Goal: Task Accomplishment & Management: Manage account settings

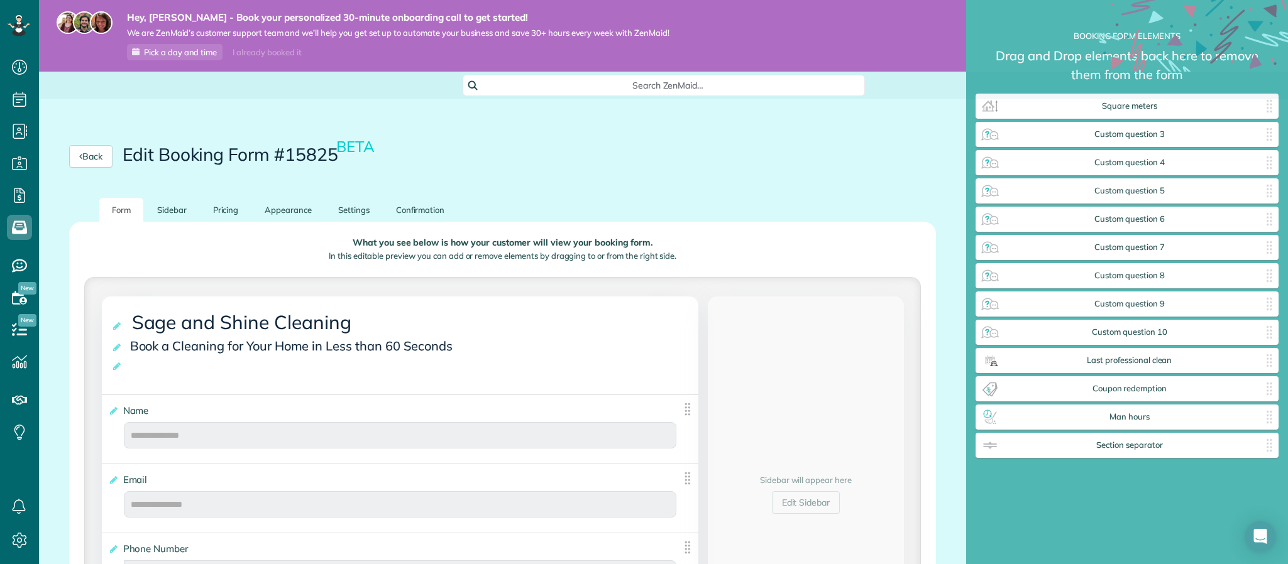
scroll to position [6, 1]
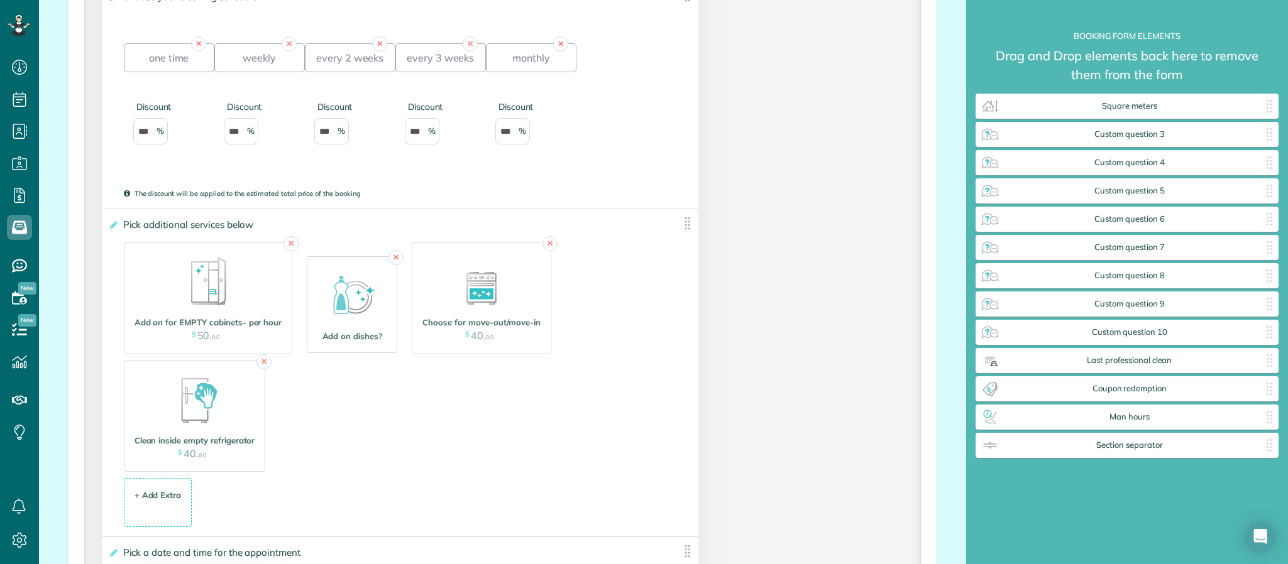
scroll to position [981, 0]
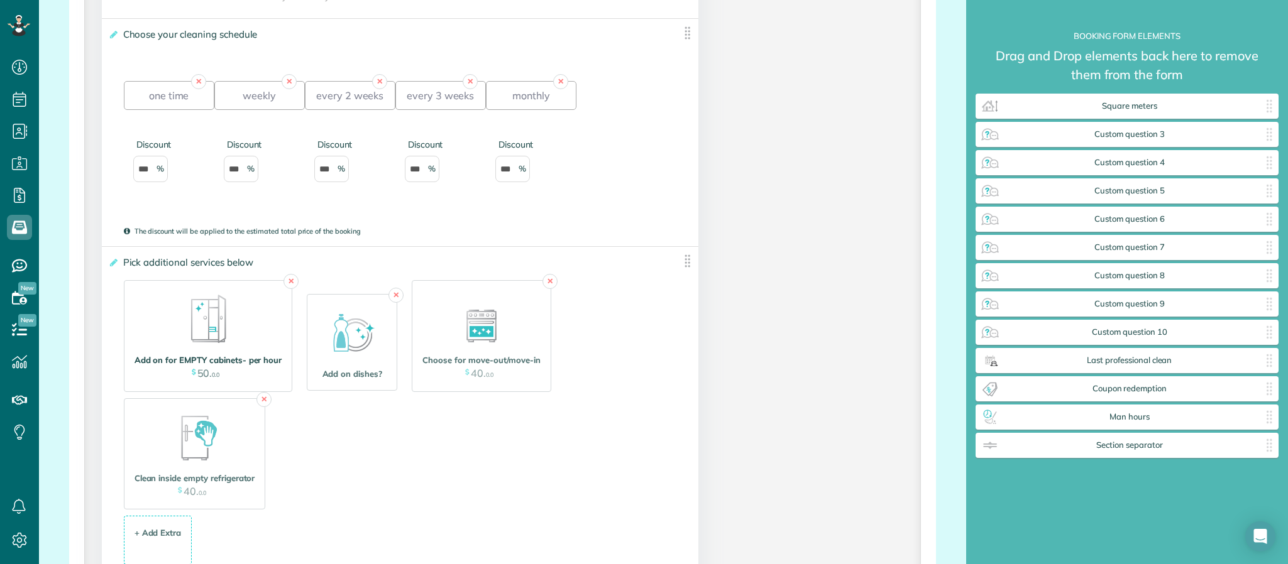
click at [189, 338] on img at bounding box center [208, 319] width 63 height 63
click at [289, 289] on link "✕" at bounding box center [290, 281] width 15 height 15
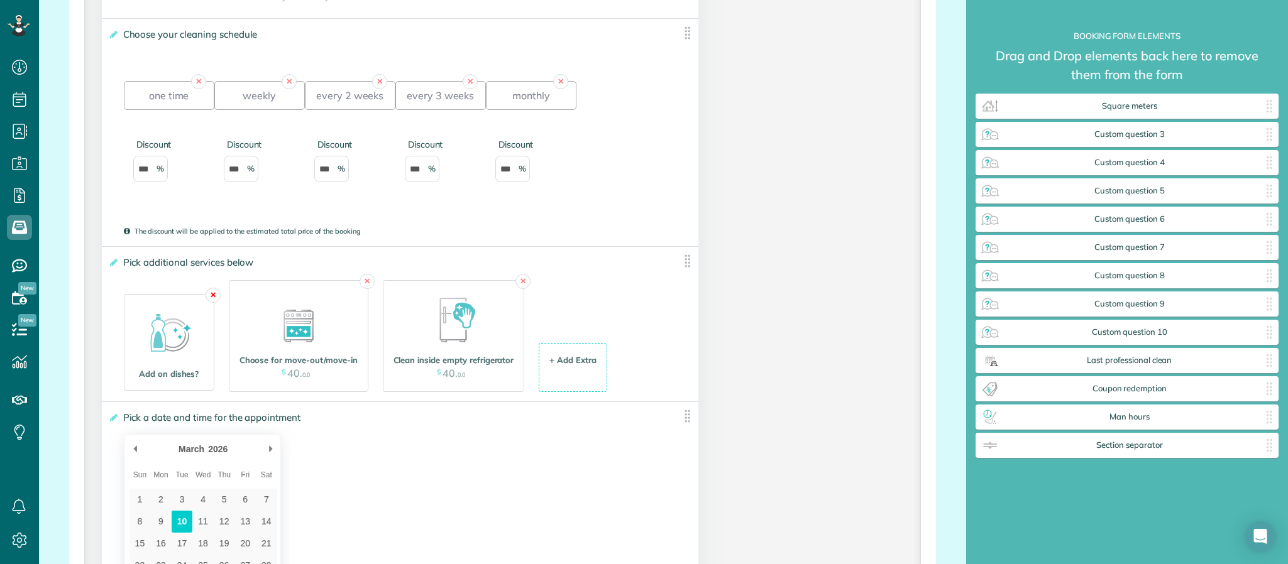
click at [216, 303] on link "✕" at bounding box center [213, 295] width 15 height 15
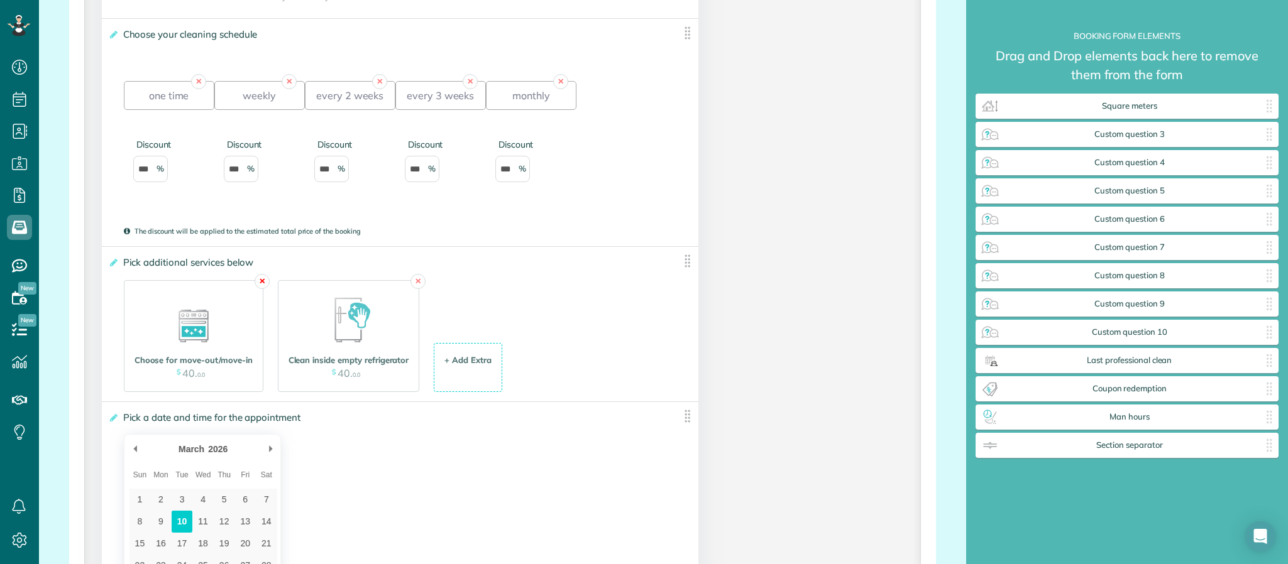
click at [255, 289] on link "✕" at bounding box center [262, 281] width 15 height 15
click at [263, 287] on link "✕" at bounding box center [263, 281] width 15 height 15
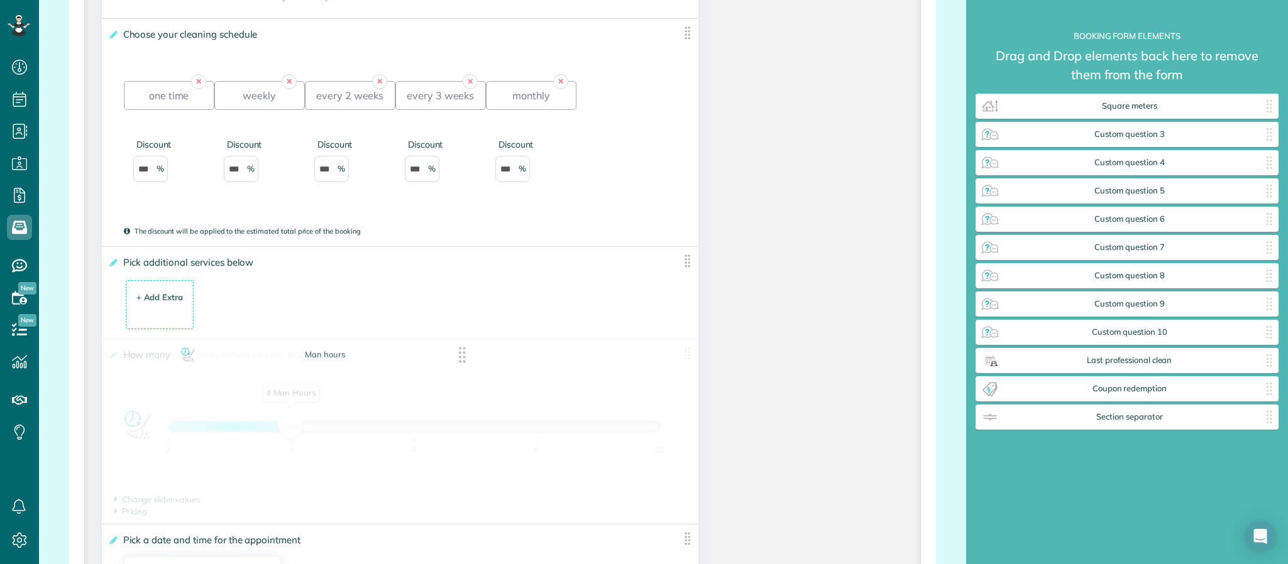
drag, startPoint x: 1130, startPoint y: 414, endPoint x: 326, endPoint y: 351, distance: 805.8
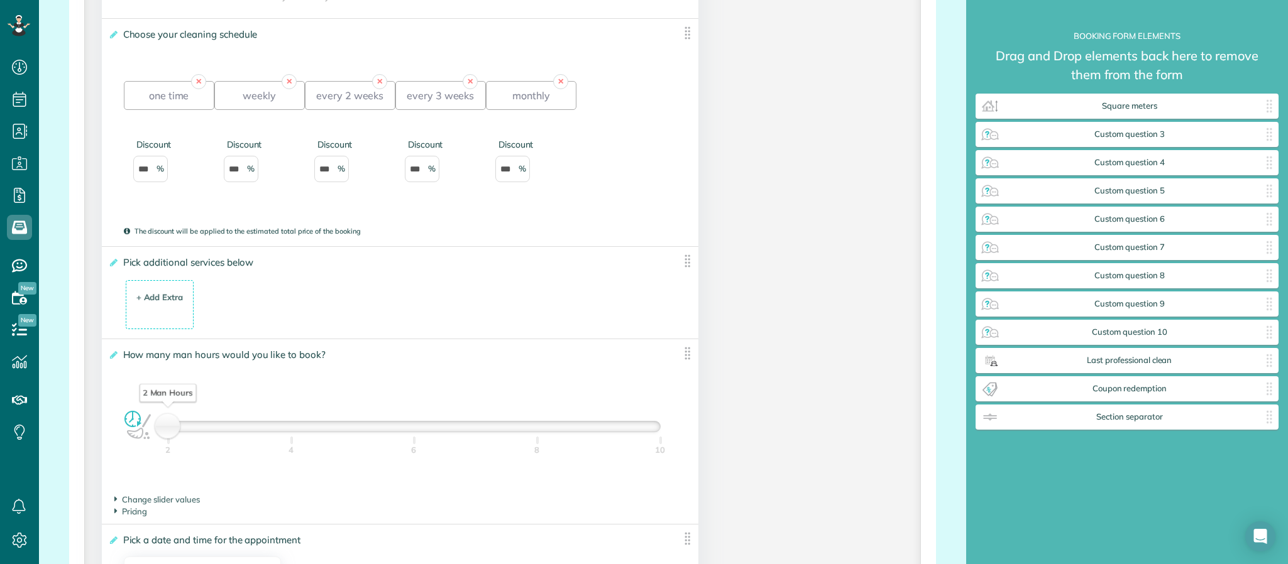
drag, startPoint x: 293, startPoint y: 434, endPoint x: 183, endPoint y: 436, distance: 110.0
click at [183, 432] on div "2 Man Hours" at bounding box center [414, 427] width 493 height 10
click at [136, 505] on span "Change slider values" at bounding box center [156, 500] width 85 height 10
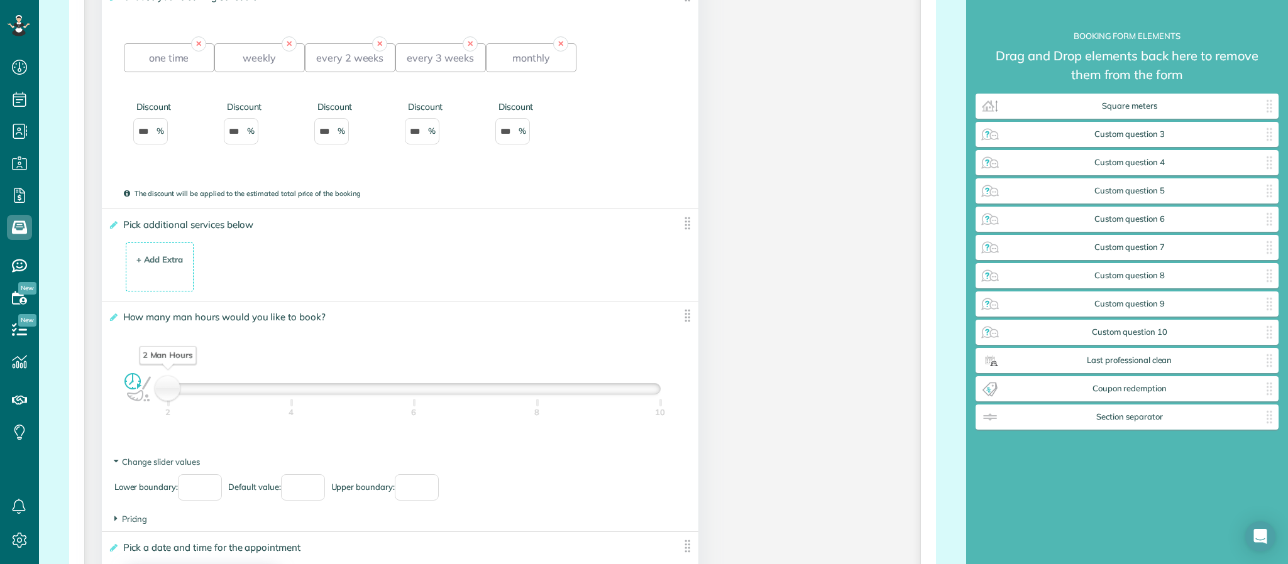
type div "2026-03-24"
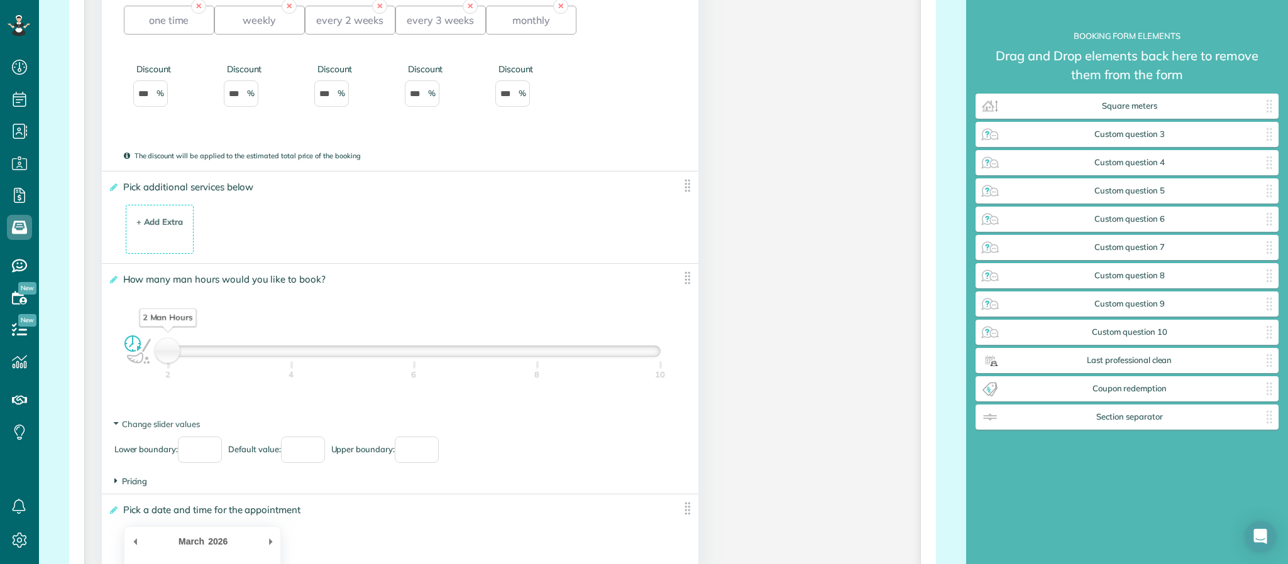
click at [138, 485] on span "Pricing" at bounding box center [130, 481] width 33 height 10
click at [255, 517] on input "text" at bounding box center [255, 507] width 50 height 26
type input "**"
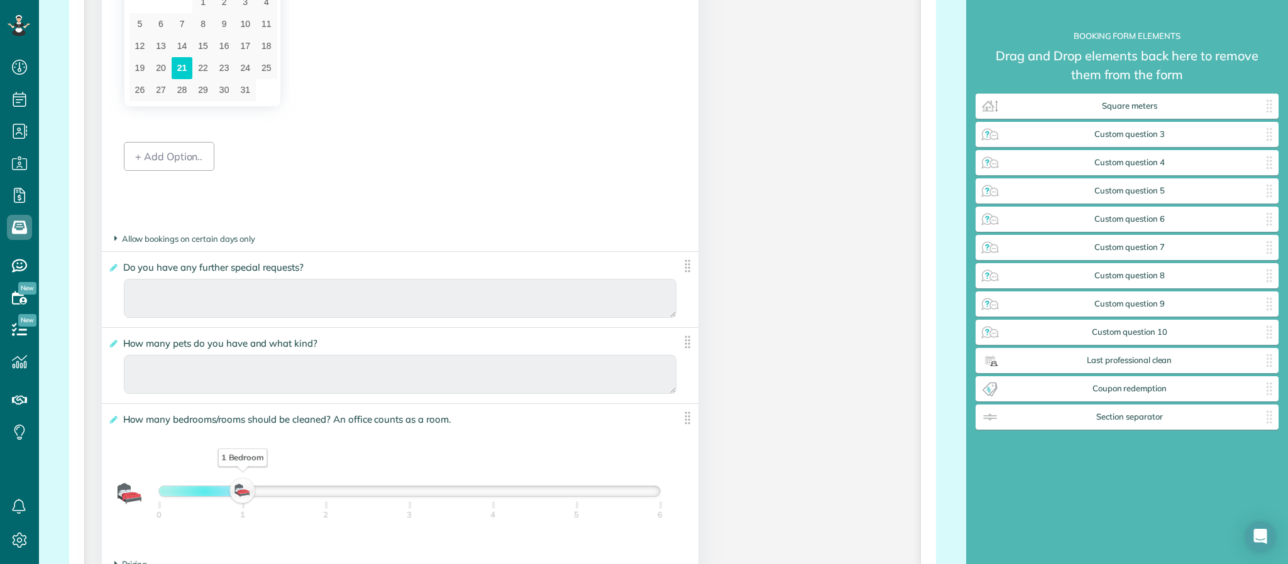
scroll to position [1697, 0]
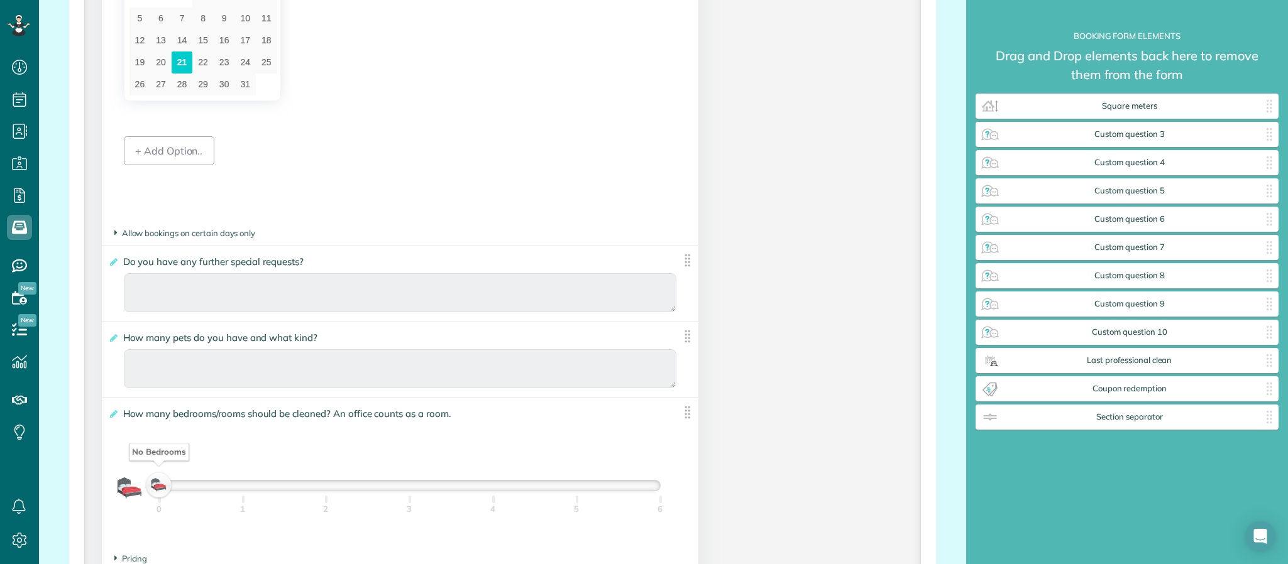
drag, startPoint x: 240, startPoint y: 509, endPoint x: 150, endPoint y: 500, distance: 91.0
click at [150, 495] on div "No Bedrooms" at bounding box center [158, 486] width 21 height 18
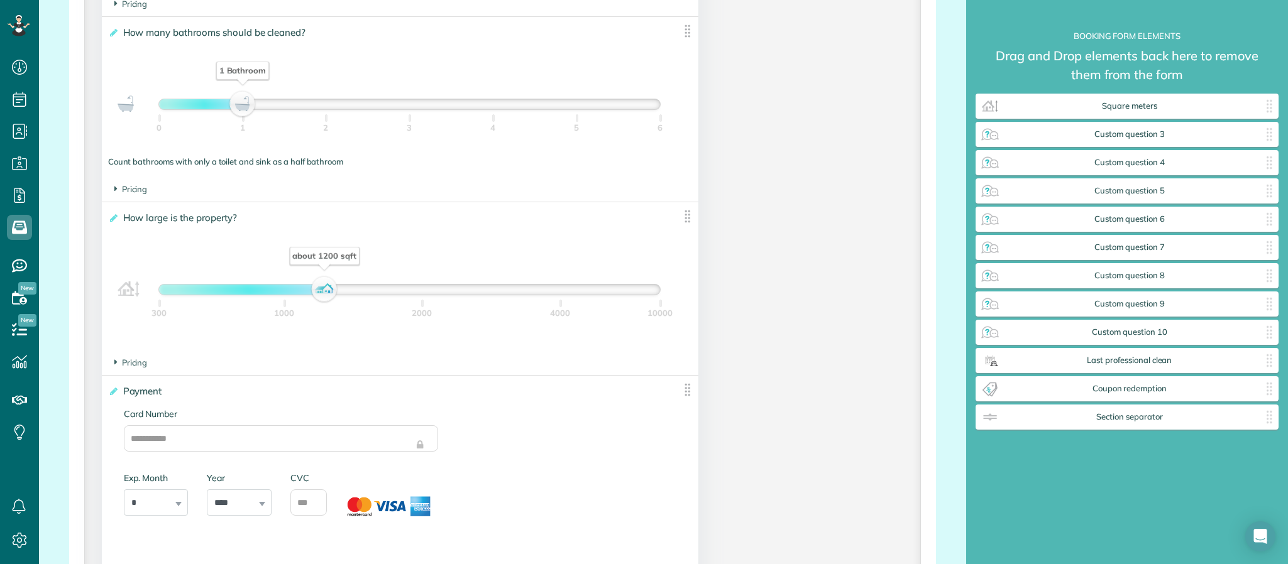
scroll to position [2263, 0]
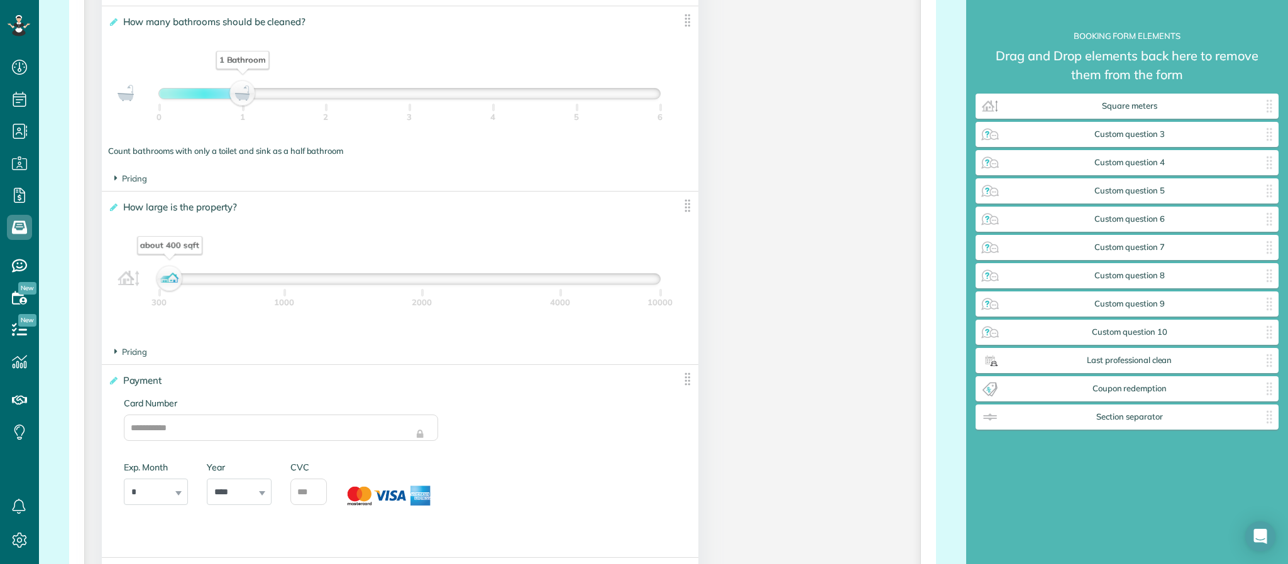
drag, startPoint x: 322, startPoint y: 304, endPoint x: 170, endPoint y: 309, distance: 152.8
click at [170, 288] on div "about 400 sqft" at bounding box center [169, 279] width 21 height 18
drag, startPoint x: 236, startPoint y: 116, endPoint x: 166, endPoint y: 121, distance: 70.6
click at [166, 102] on div "No Bathrooms" at bounding box center [158, 94] width 21 height 18
click at [140, 357] on span "Pricing" at bounding box center [130, 352] width 33 height 10
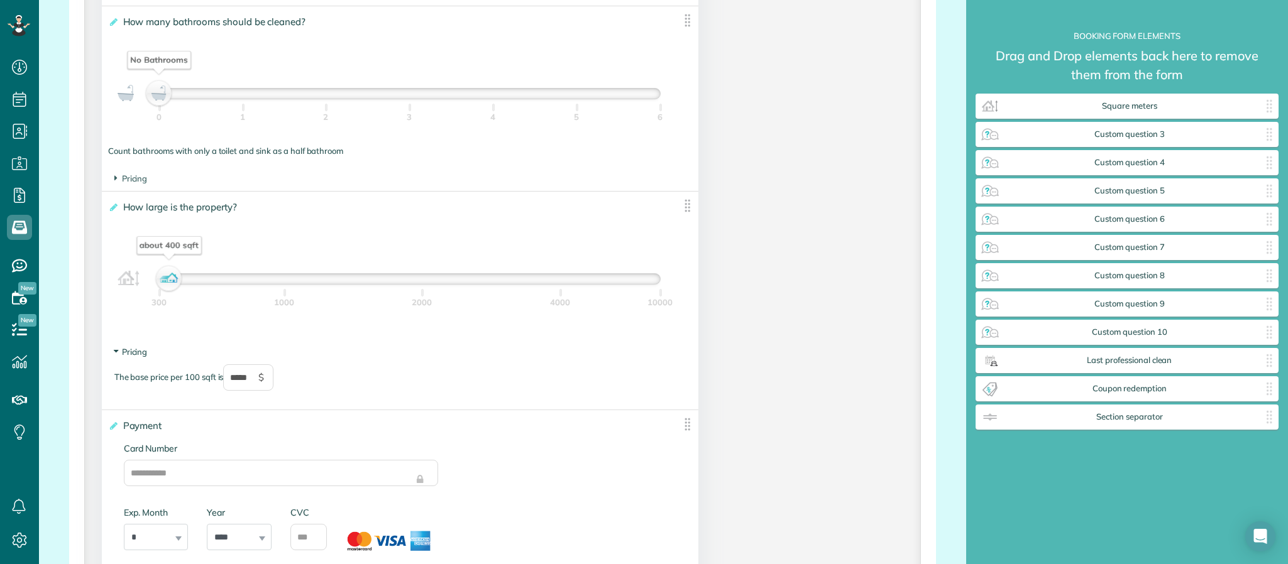
click at [140, 357] on span "Pricing" at bounding box center [130, 352] width 33 height 10
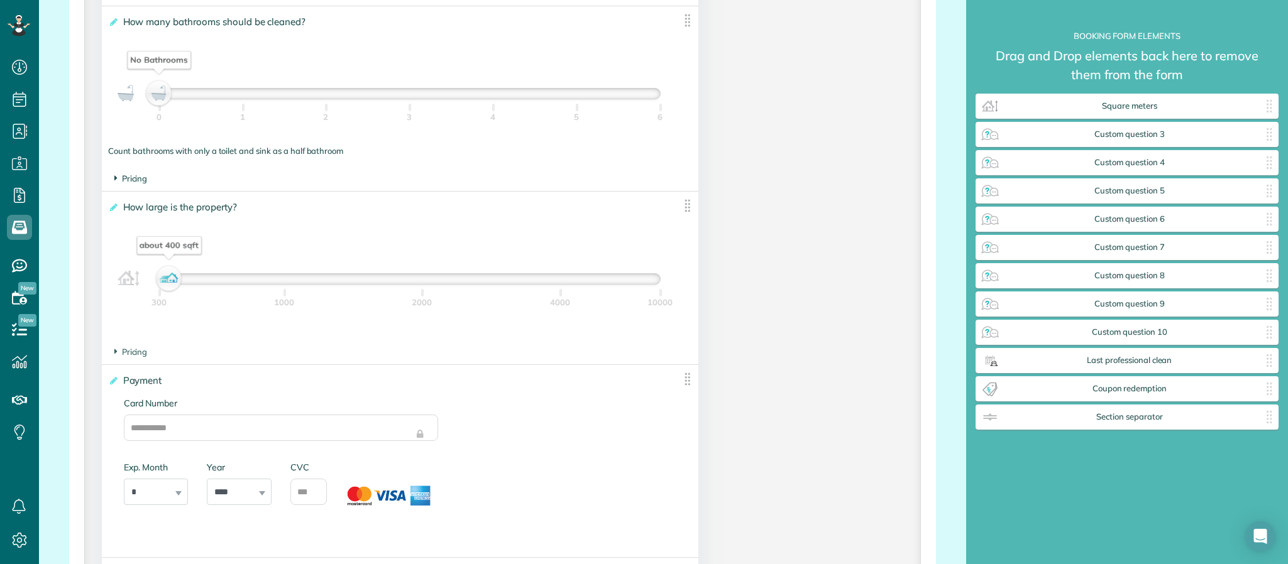
click at [127, 184] on span "Pricing" at bounding box center [130, 178] width 33 height 10
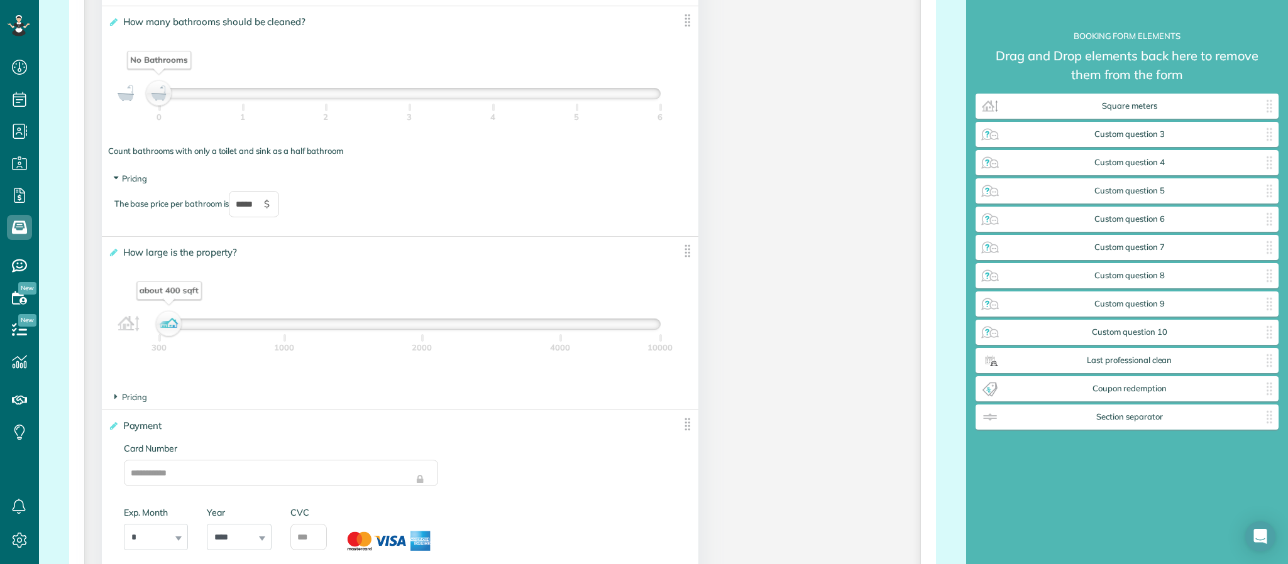
click at [127, 184] on span "Pricing" at bounding box center [130, 178] width 33 height 10
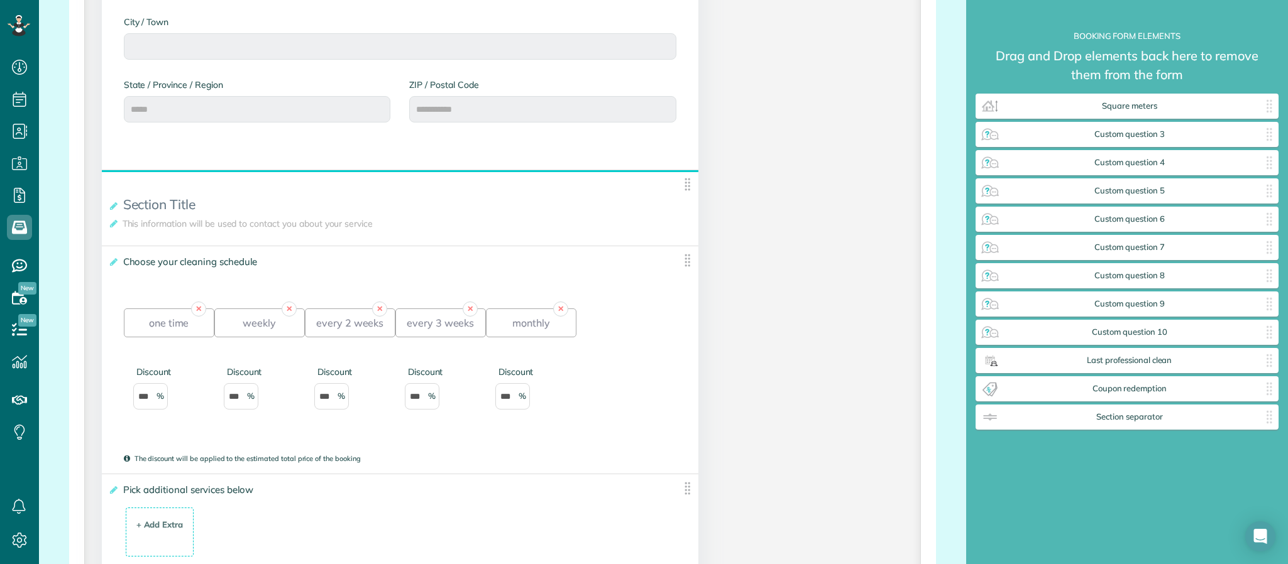
scroll to position [791, 0]
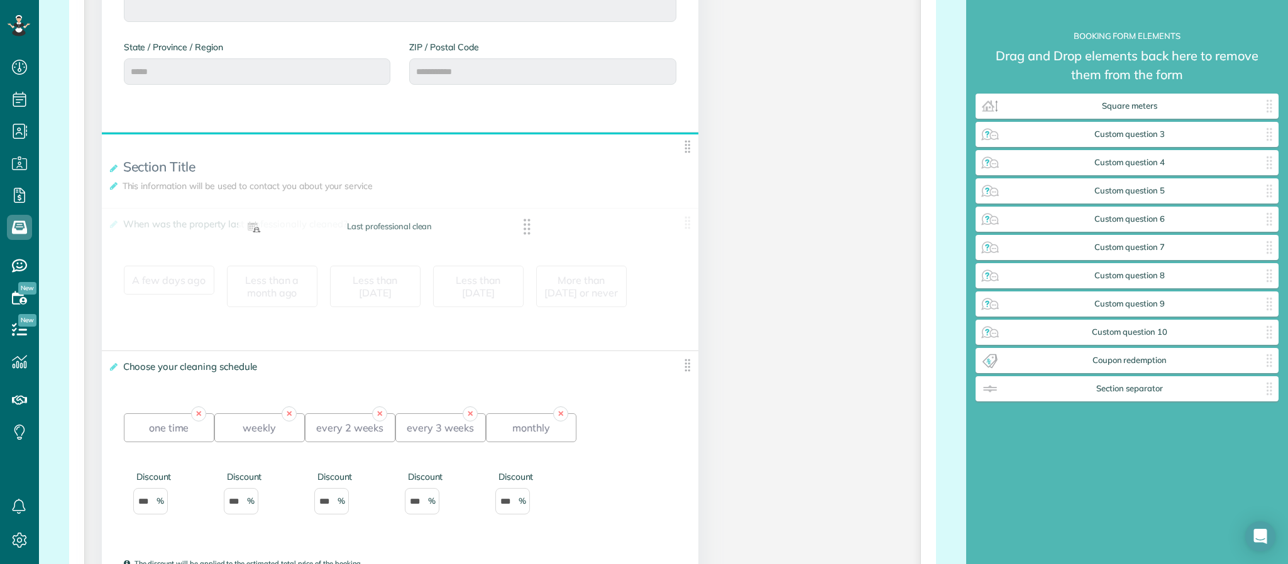
drag, startPoint x: 1026, startPoint y: 362, endPoint x: 287, endPoint y: 228, distance: 751.3
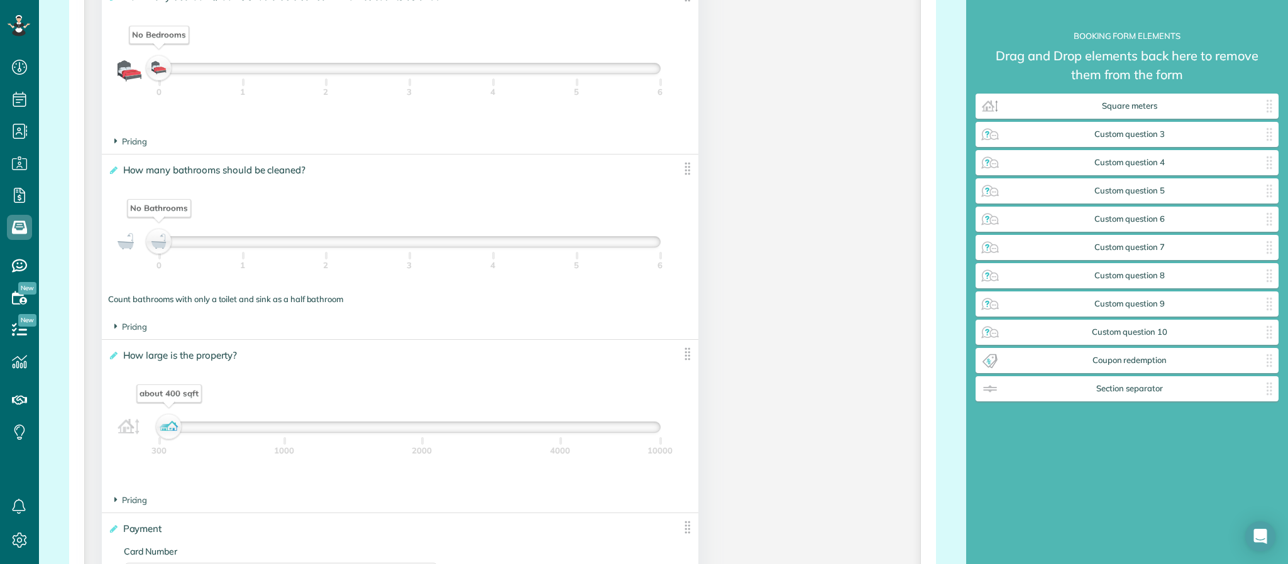
scroll to position [2337, 0]
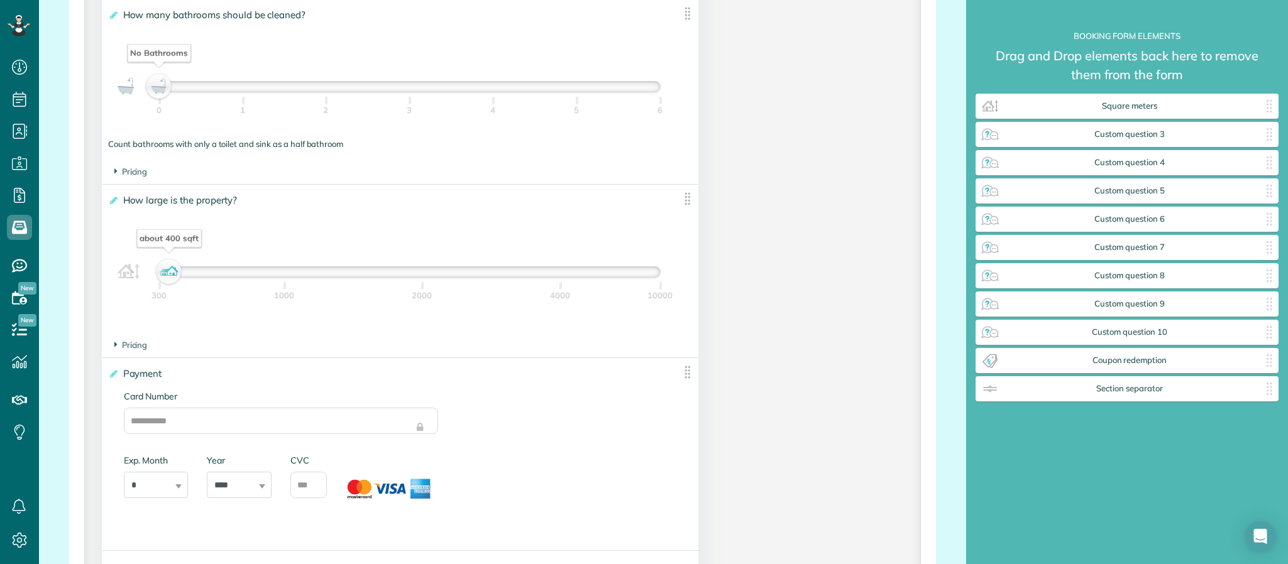
type div "2027-02-20"
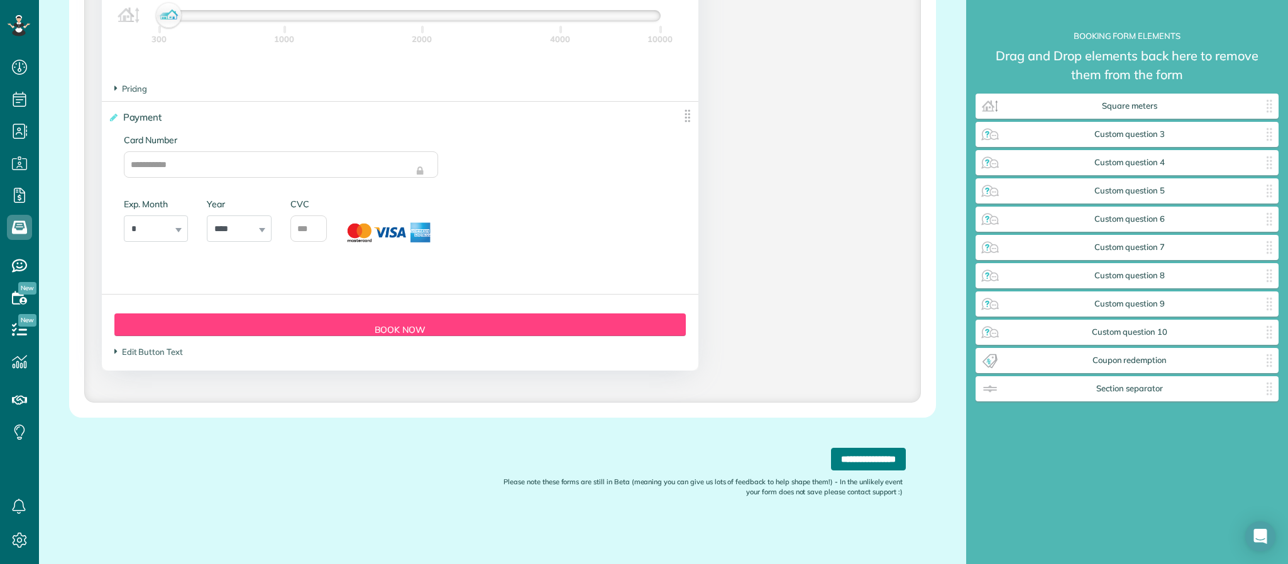
click at [849, 457] on input "**********" at bounding box center [868, 459] width 75 height 23
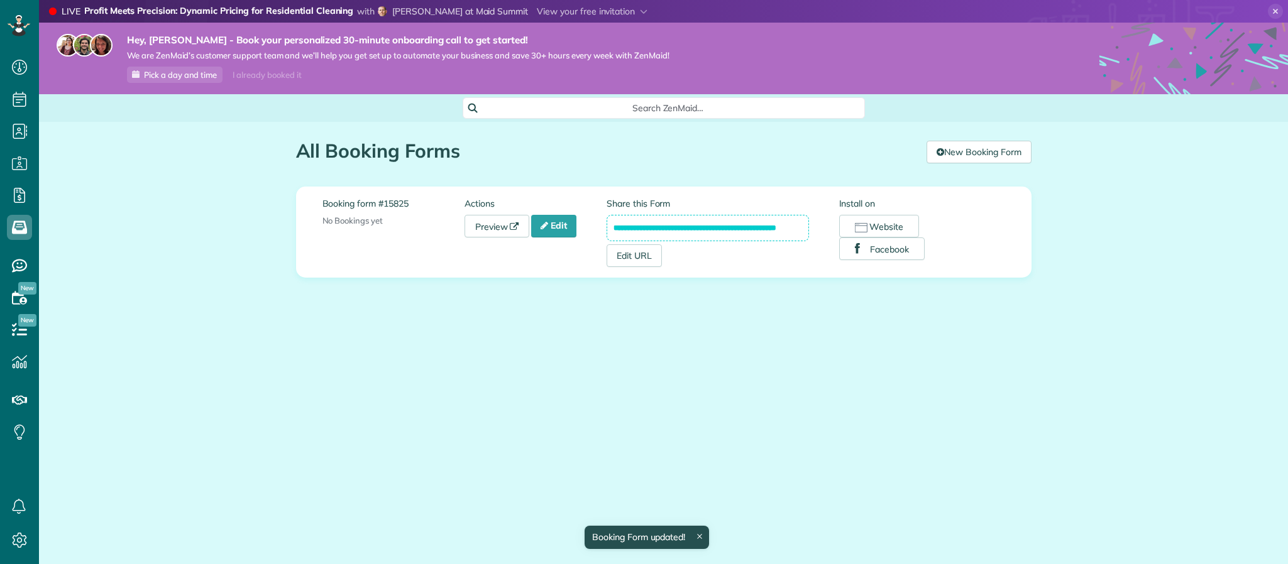
scroll to position [6, 6]
click at [887, 246] on button "Facebook" at bounding box center [881, 249] width 85 height 23
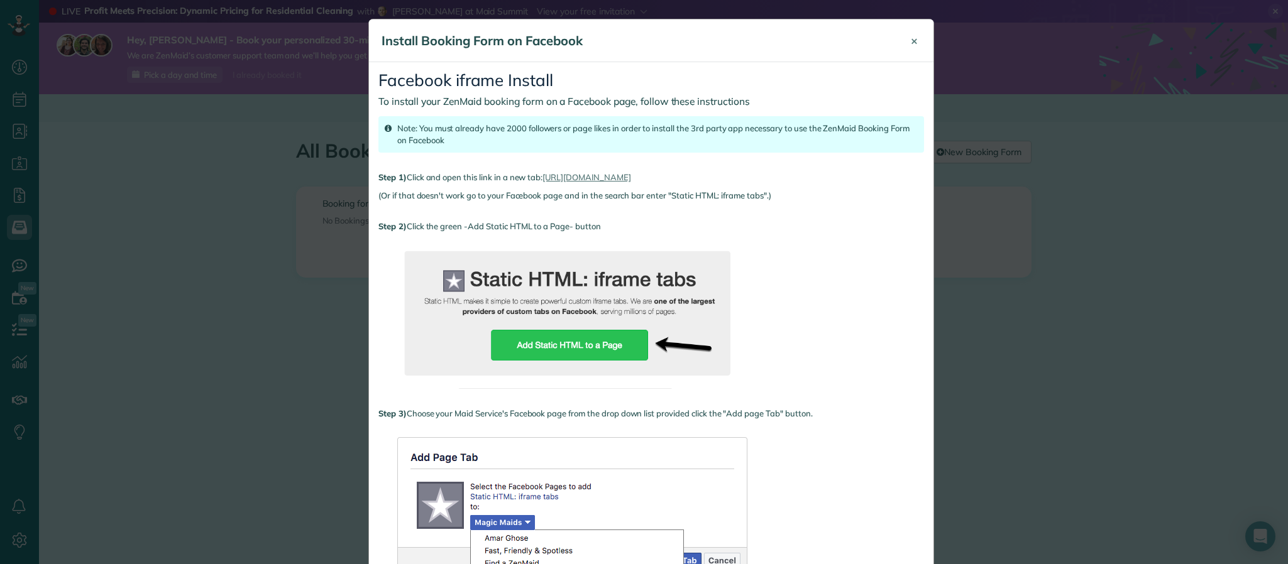
click at [911, 41] on span "×" at bounding box center [914, 40] width 7 height 14
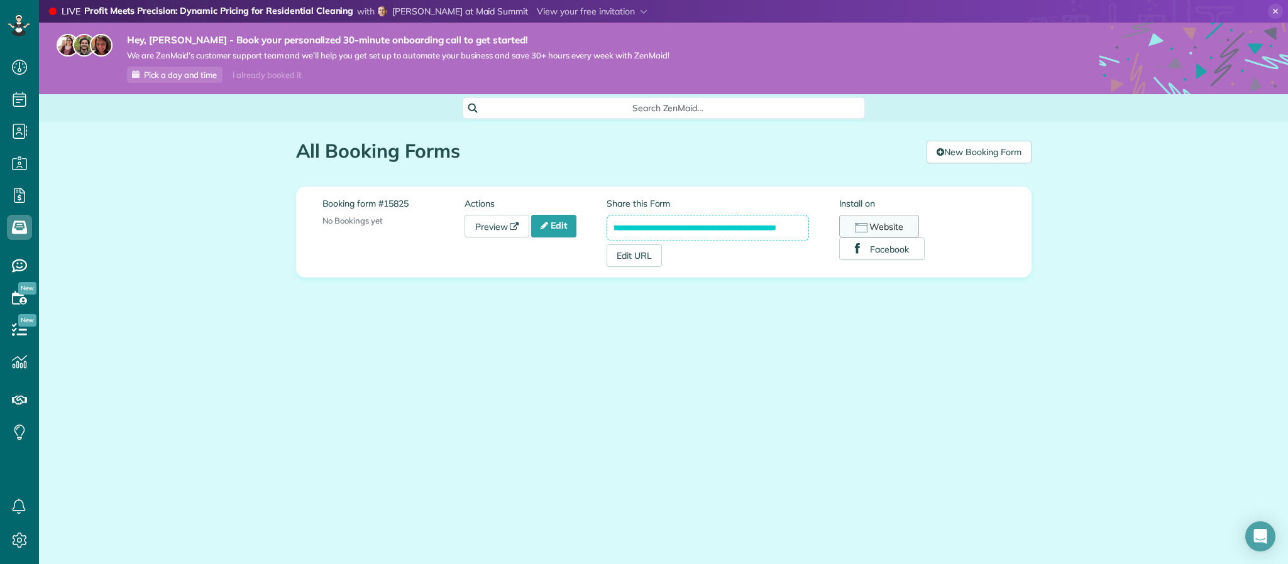
click at [871, 221] on button "Website" at bounding box center [879, 226] width 80 height 23
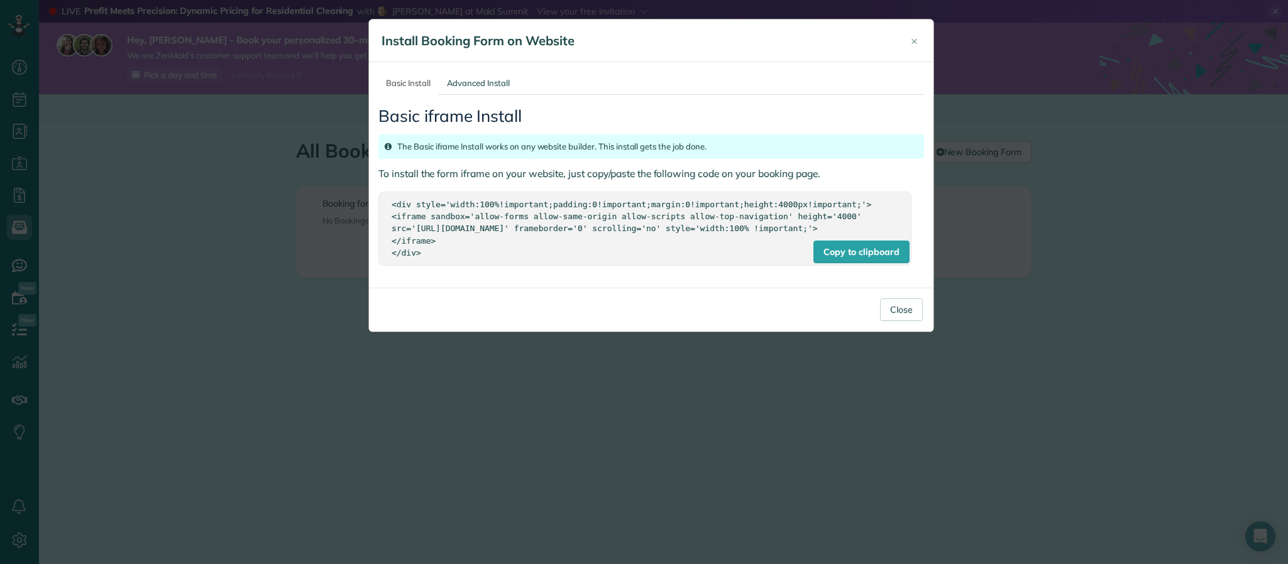
drag, startPoint x: 426, startPoint y: 264, endPoint x: 382, endPoint y: 193, distance: 83.9
click at [382, 193] on div "Copy to clipboard <div style='width:100%!important;padding:0!important;margin:0…" at bounding box center [644, 229] width 533 height 74
copy div "<div style='width:100%!important;padding:0!important;margin:0!important;height:…"
click at [909, 321] on button "Close" at bounding box center [901, 310] width 43 height 23
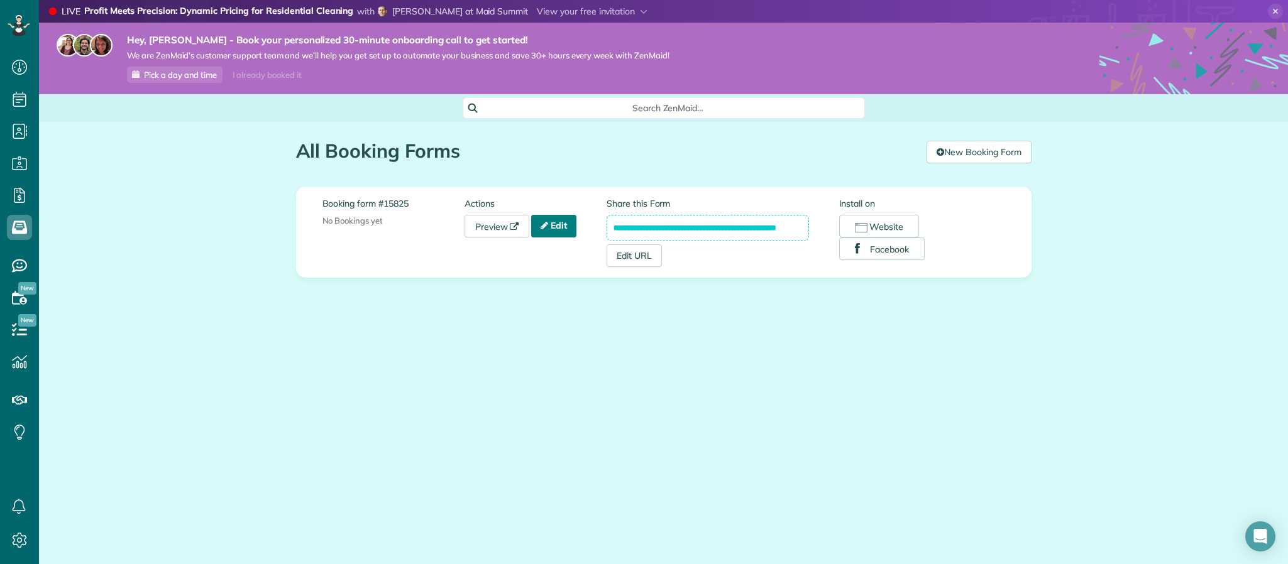
click at [556, 228] on link "Edit" at bounding box center [553, 226] width 45 height 23
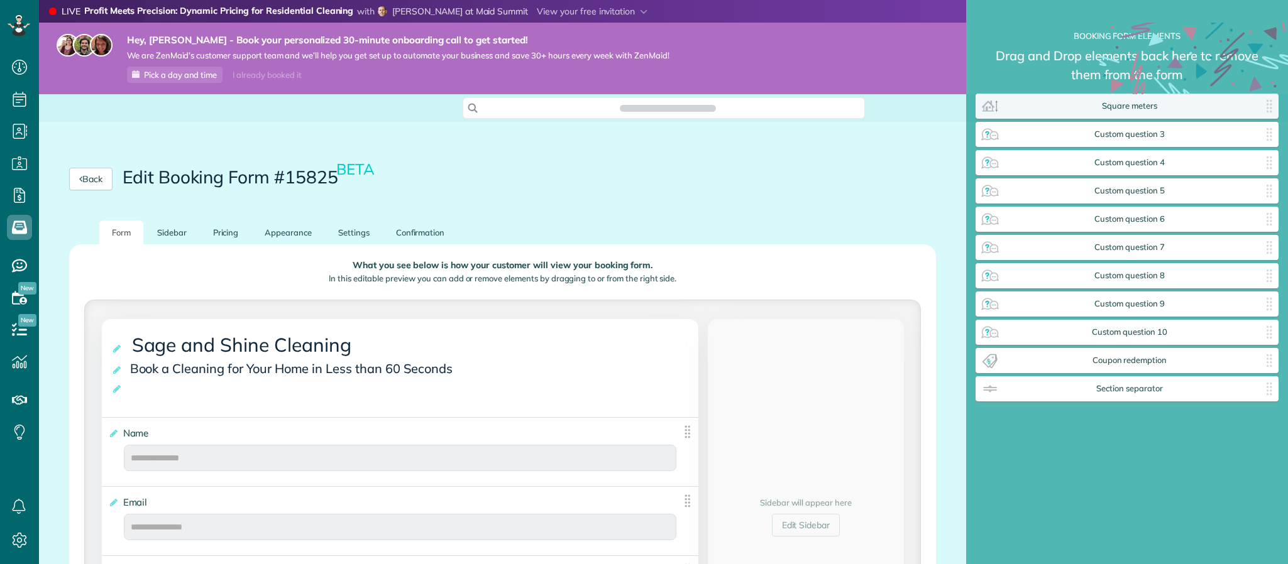
click at [233, 227] on link "Pricing" at bounding box center [226, 233] width 51 height 25
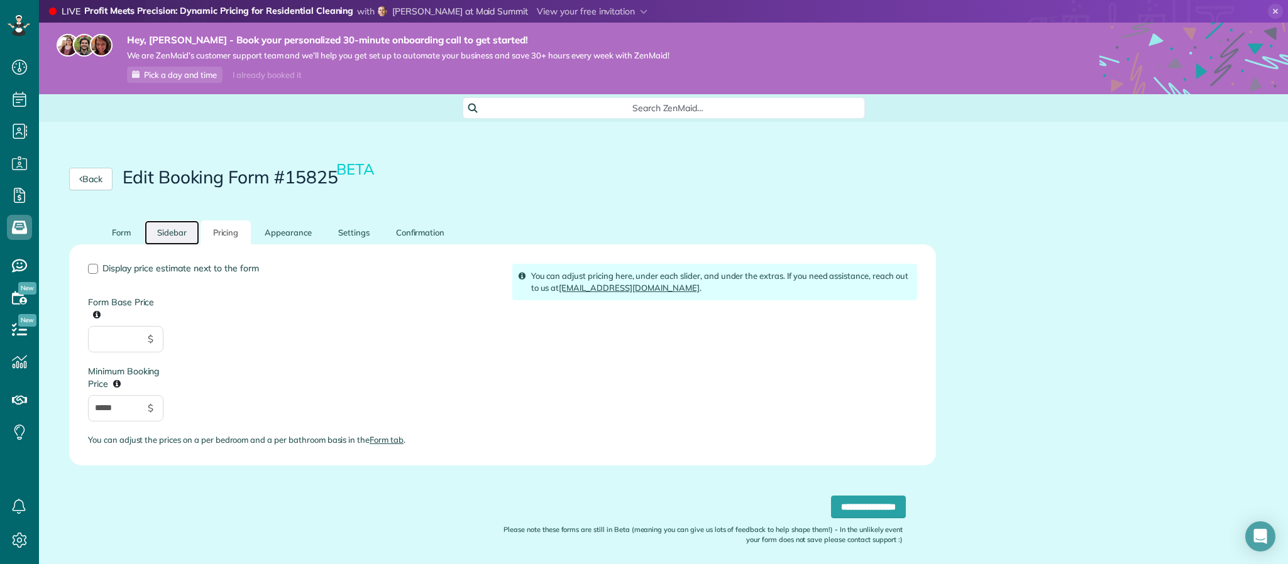
click at [168, 224] on link "Sidebar" at bounding box center [172, 233] width 55 height 25
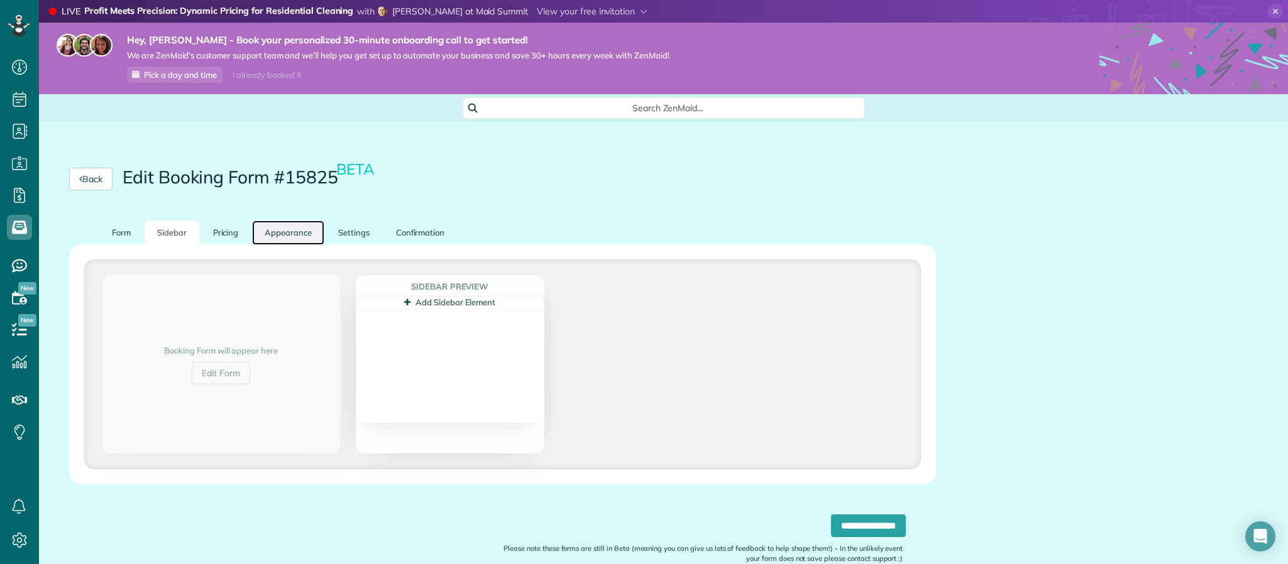
click at [300, 230] on link "Appearance" at bounding box center [288, 233] width 72 height 25
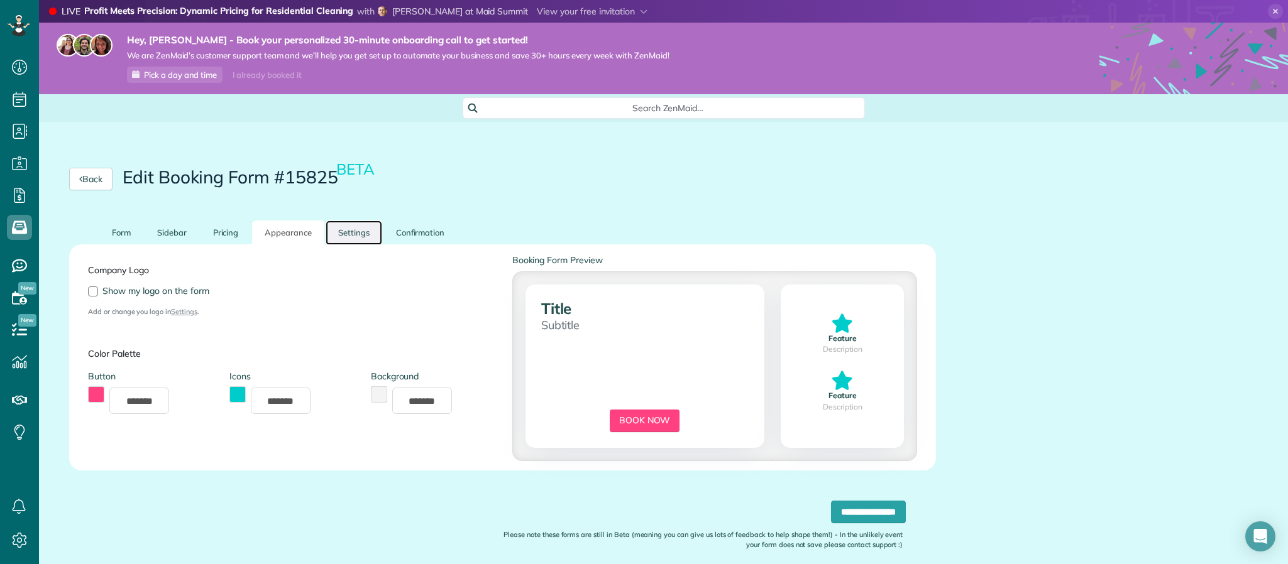
click at [349, 229] on link "Settings" at bounding box center [354, 233] width 57 height 25
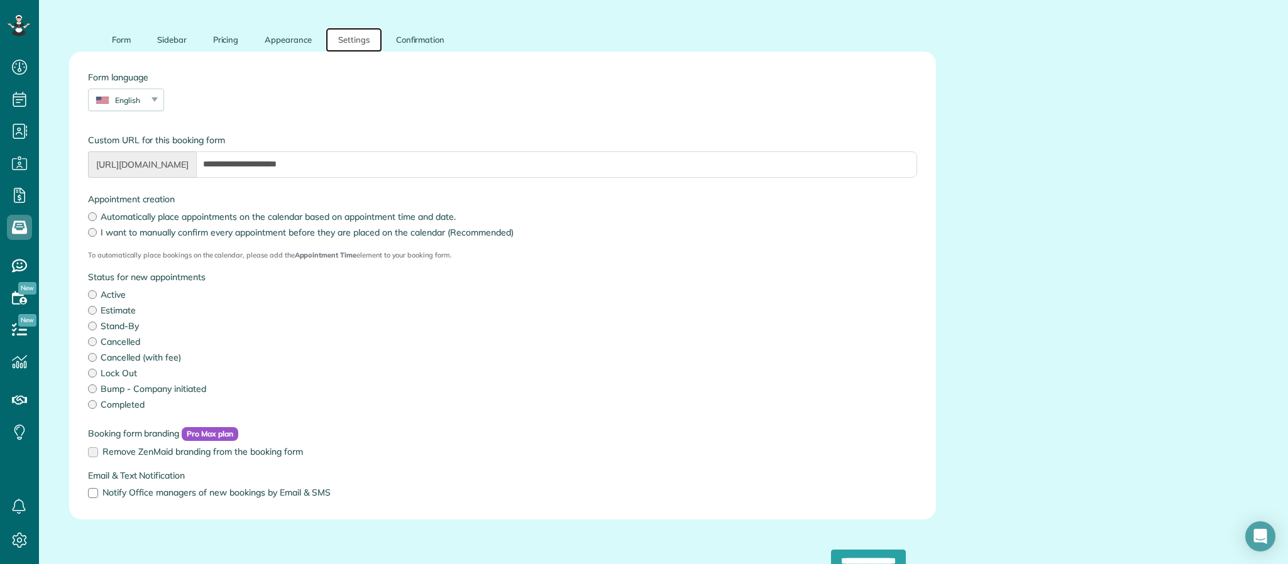
scroll to position [192, 0]
click at [123, 44] on link "Form" at bounding box center [121, 40] width 44 height 25
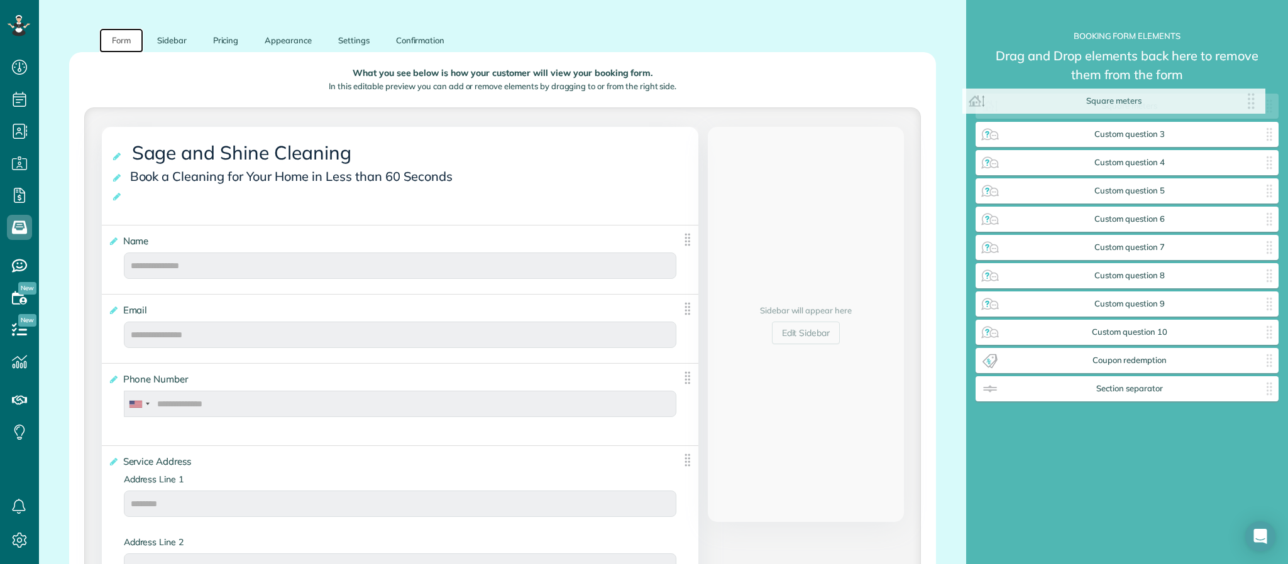
drag, startPoint x: 1011, startPoint y: 118, endPoint x: 1071, endPoint y: 81, distance: 70.0
click at [1022, 102] on div "Square meters ✕" at bounding box center [1127, 106] width 303 height 25
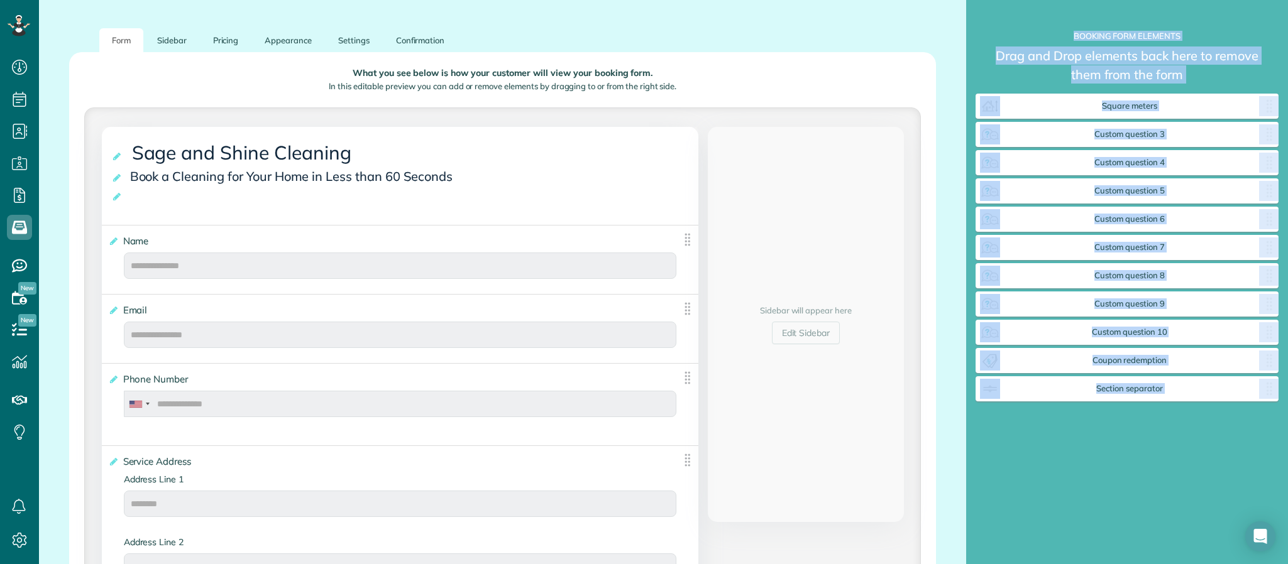
drag, startPoint x: 1287, startPoint y: 51, endPoint x: 1179, endPoint y: 478, distance: 440.1
click at [1197, 485] on div "**********" at bounding box center [1127, 282] width 322 height 564
click at [1174, 476] on div "**********" at bounding box center [1127, 265] width 303 height 468
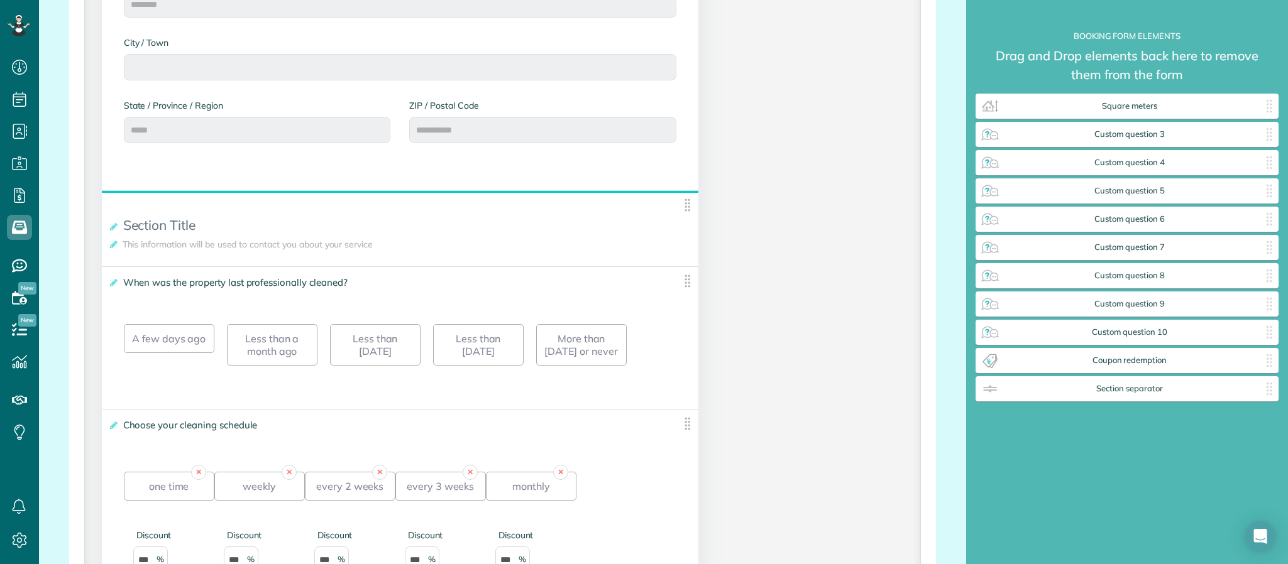
scroll to position [796, 0]
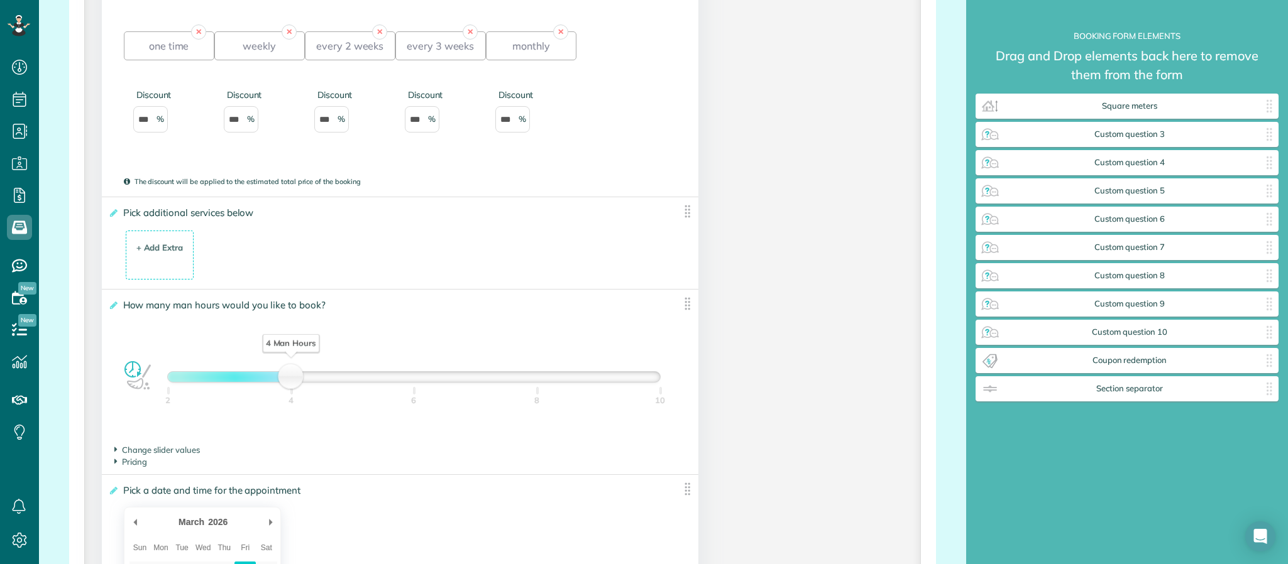
scroll to position [1324, 0]
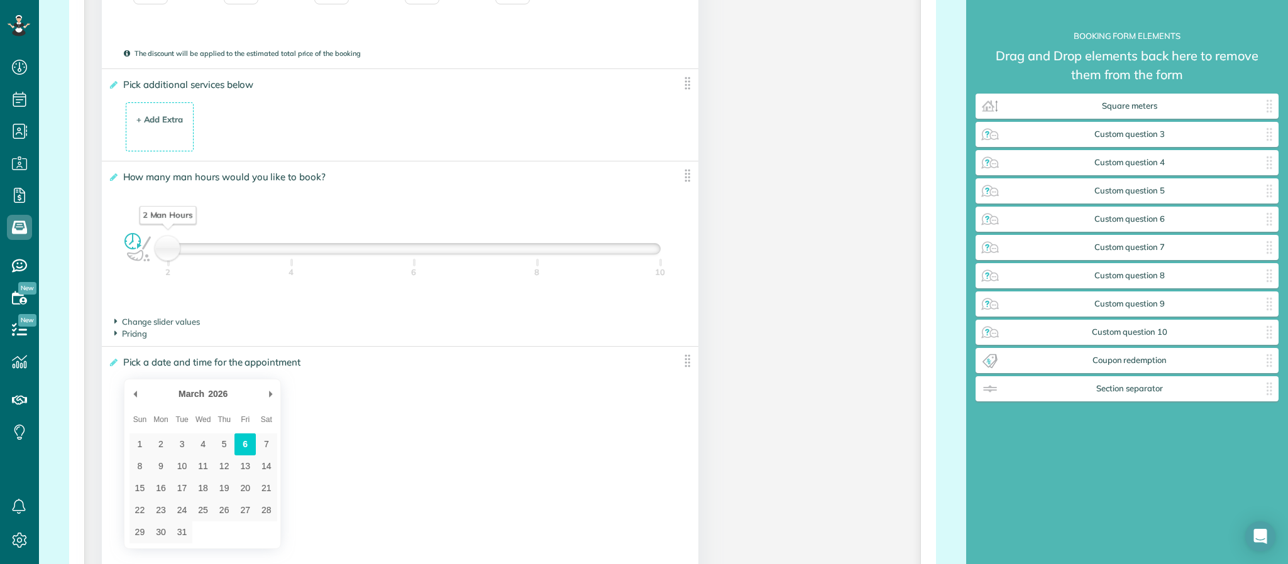
drag, startPoint x: 287, startPoint y: 261, endPoint x: 159, endPoint y: 268, distance: 127.8
click at [159, 258] on div "2 Man Hours" at bounding box center [167, 249] width 21 height 18
click at [947, 306] on div "**********" at bounding box center [502, 369] width 927 height 2944
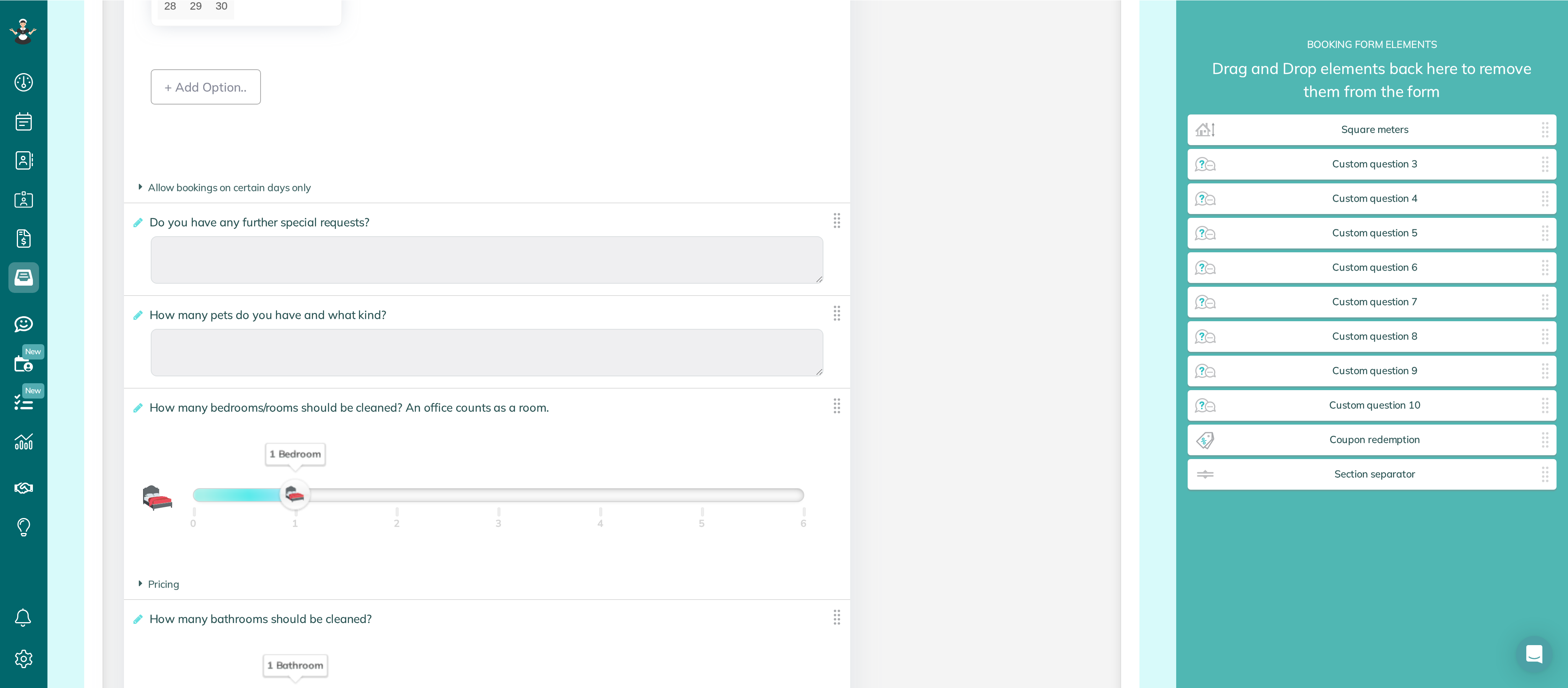
scroll to position [4, 1]
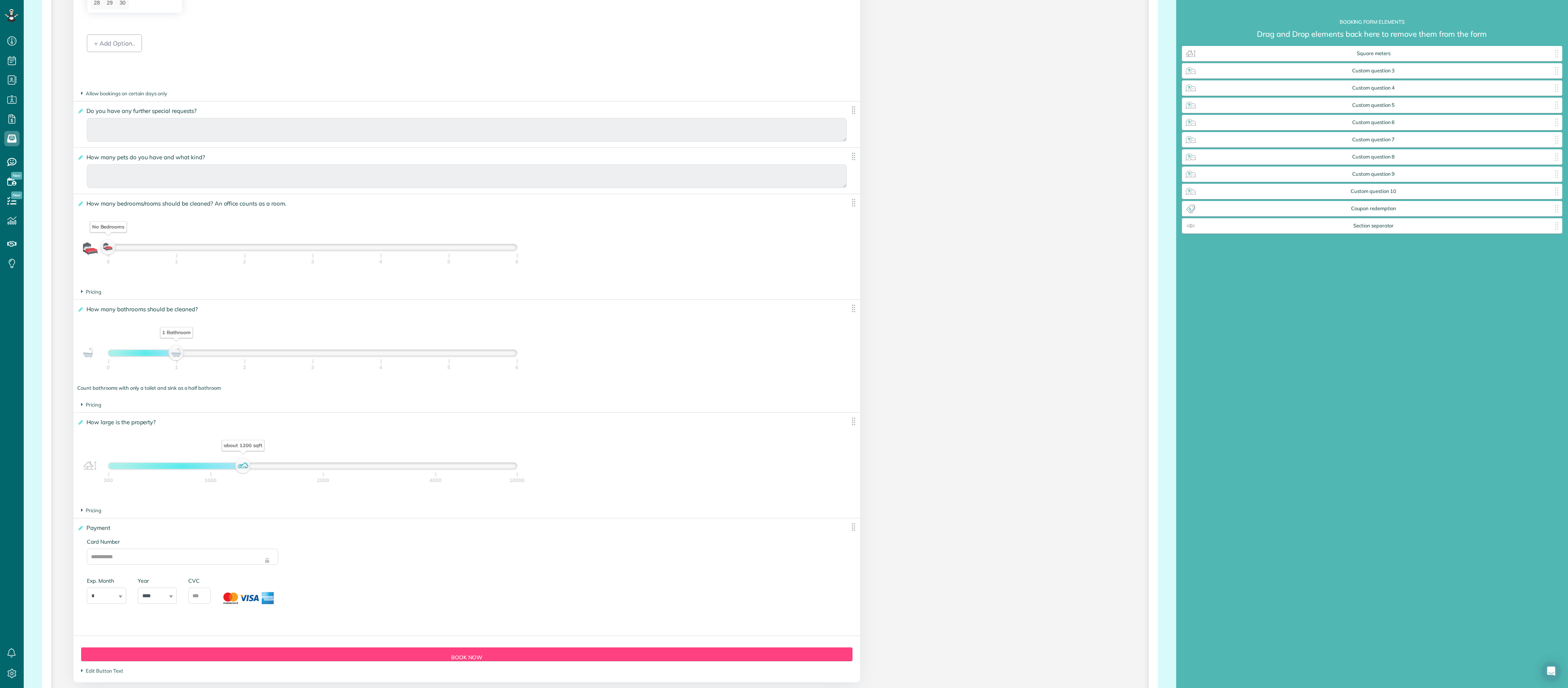
drag, startPoint x: 177, startPoint y: 279, endPoint x: 118, endPoint y: 286, distance: 59.4
click at [118, 251] on div "No Bedrooms 0 1 2 3 4 5 6" at bounding box center [312, 247] width 410 height 7
drag, startPoint x: 177, startPoint y: 389, endPoint x: 115, endPoint y: 397, distance: 62.5
click at [115, 343] on div "No Bathrooms 0 1 2 3 4 5 6" at bounding box center [312, 353] width 410 height 7
drag, startPoint x: 242, startPoint y: 504, endPoint x: 102, endPoint y: 517, distance: 140.6
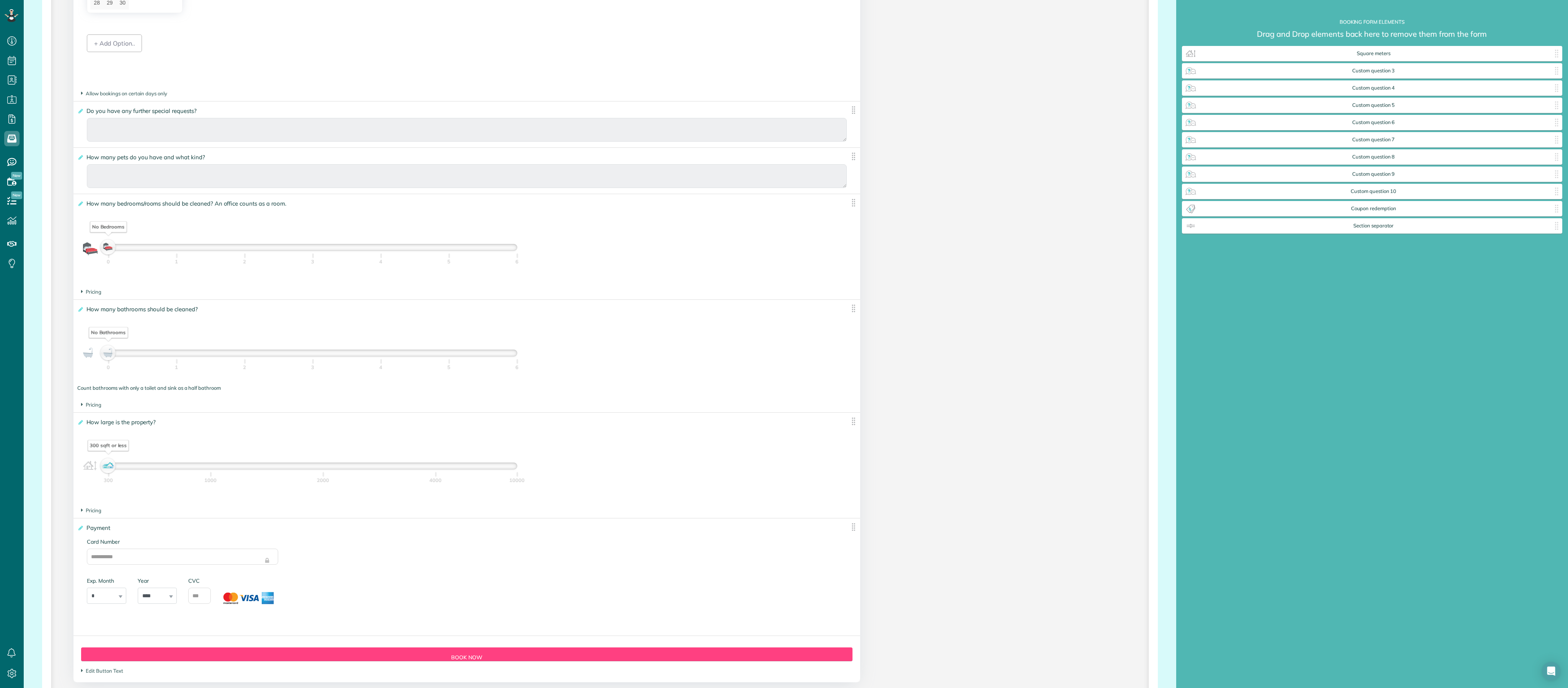
click at [102, 343] on div "300 sqft or less 300 1000 2000 4000 10000" at bounding box center [307, 468] width 459 height 22
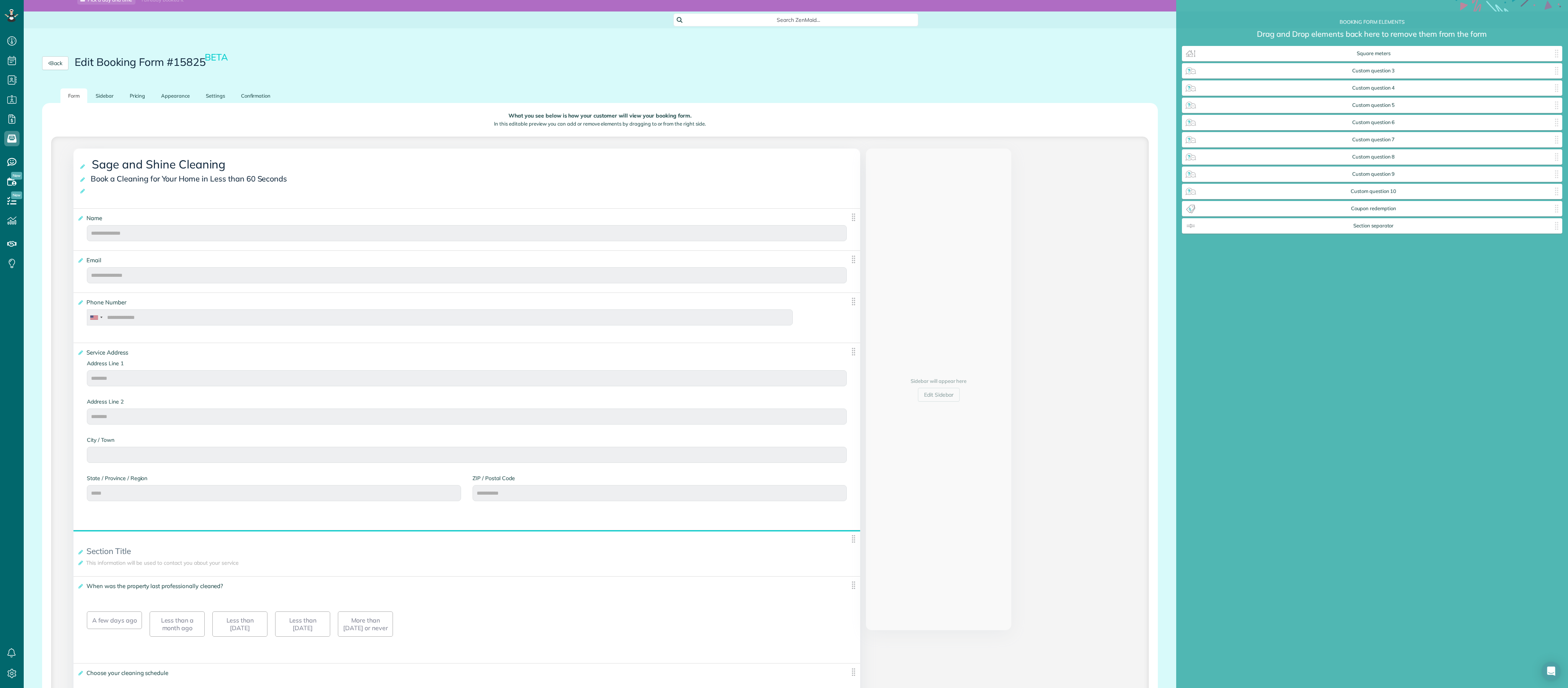
scroll to position [92, 0]
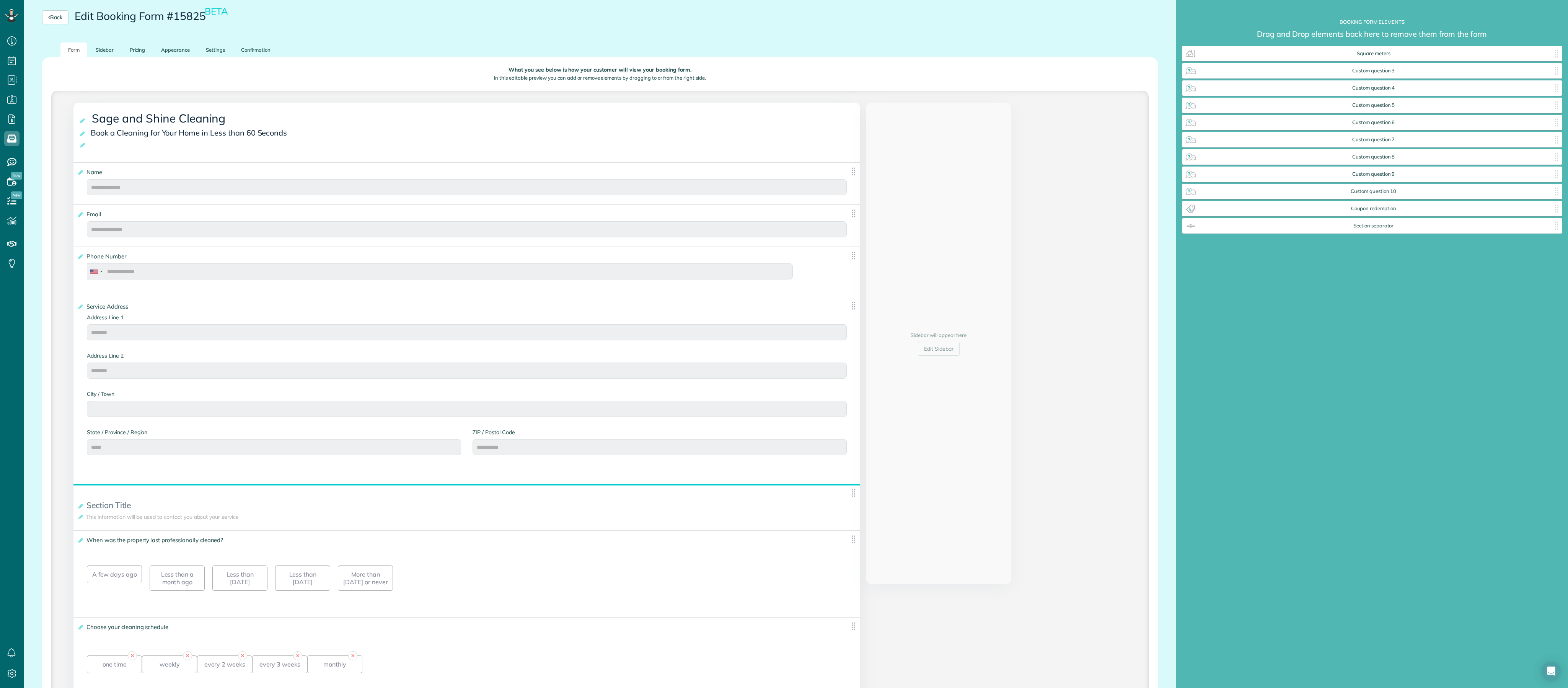
type div "2026-06-24"
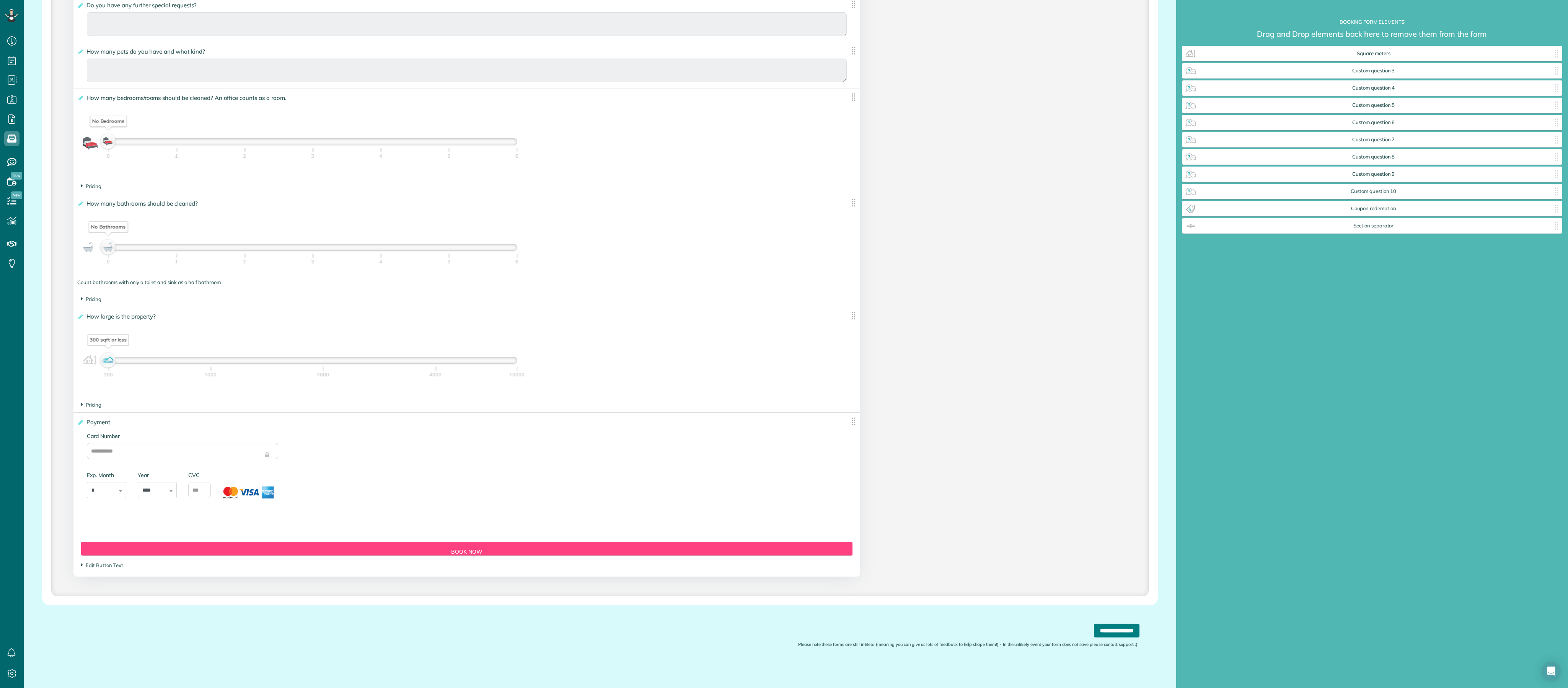
click at [783, 343] on input "**********" at bounding box center [1116, 630] width 46 height 14
type input "******"
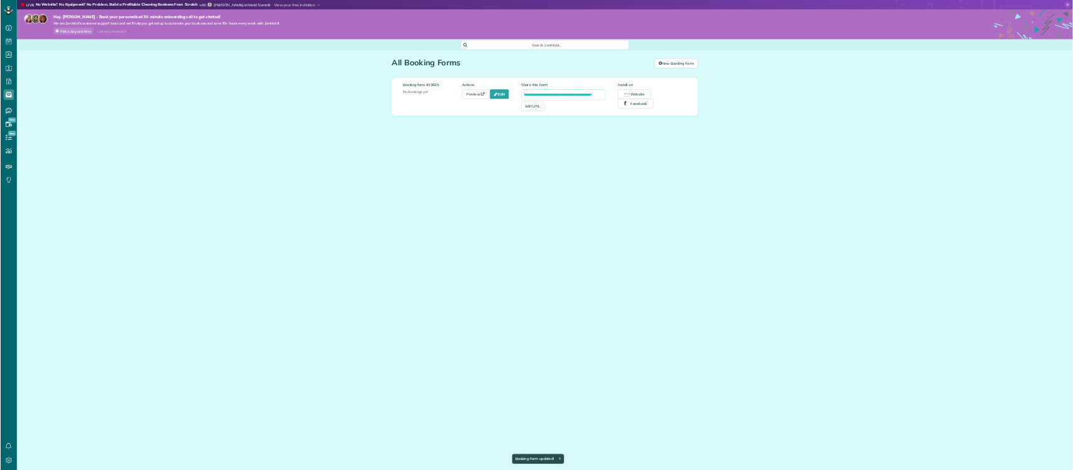
scroll to position [6, 6]
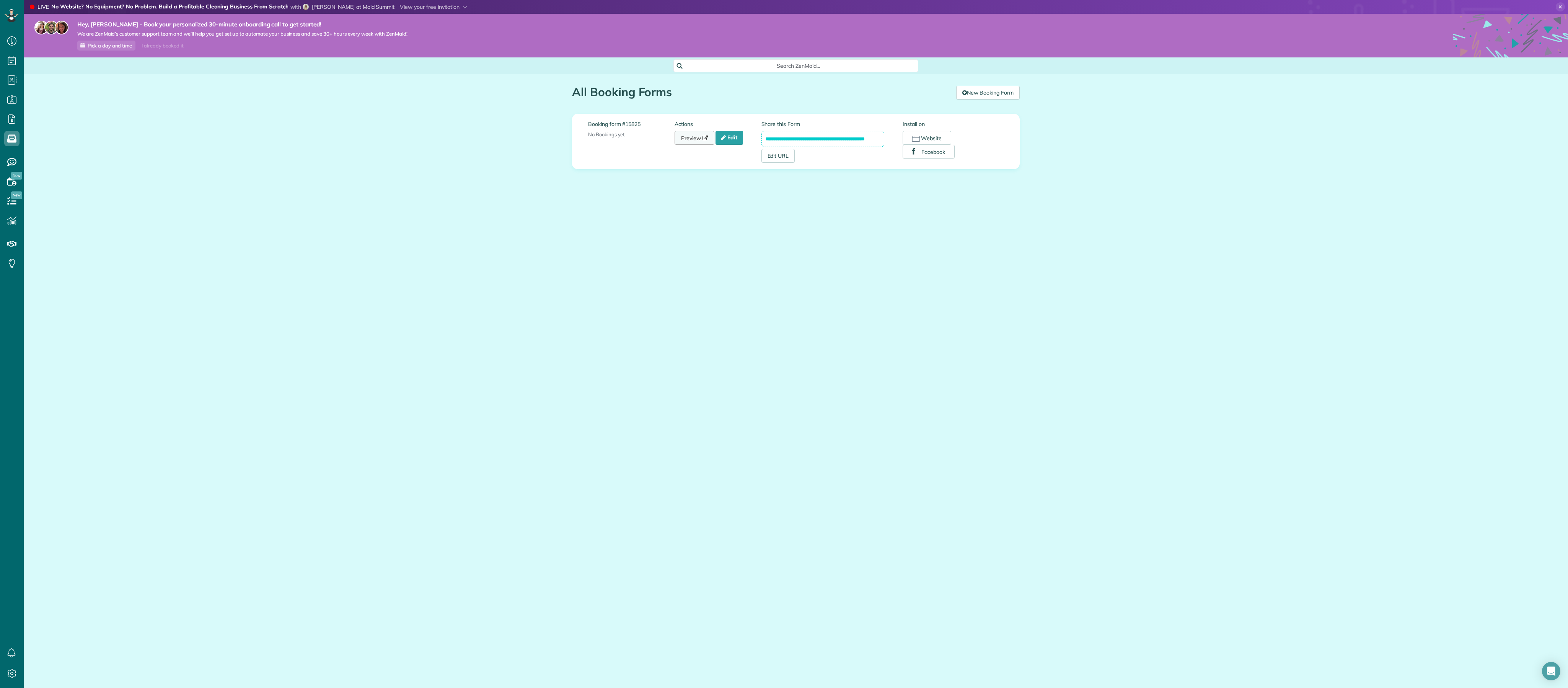
click at [692, 141] on link "Preview" at bounding box center [694, 138] width 40 height 14
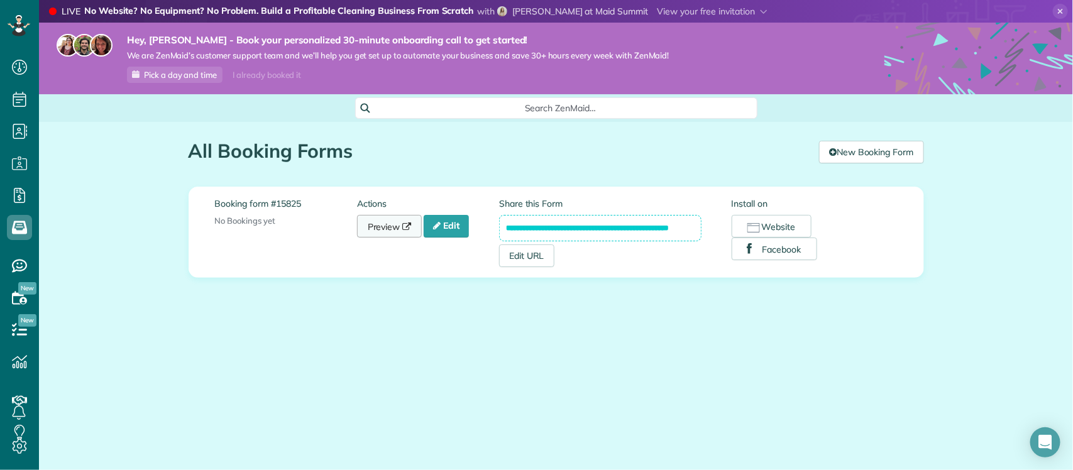
scroll to position [5, 5]
click at [887, 150] on link "New Booking Form" at bounding box center [871, 152] width 104 height 23
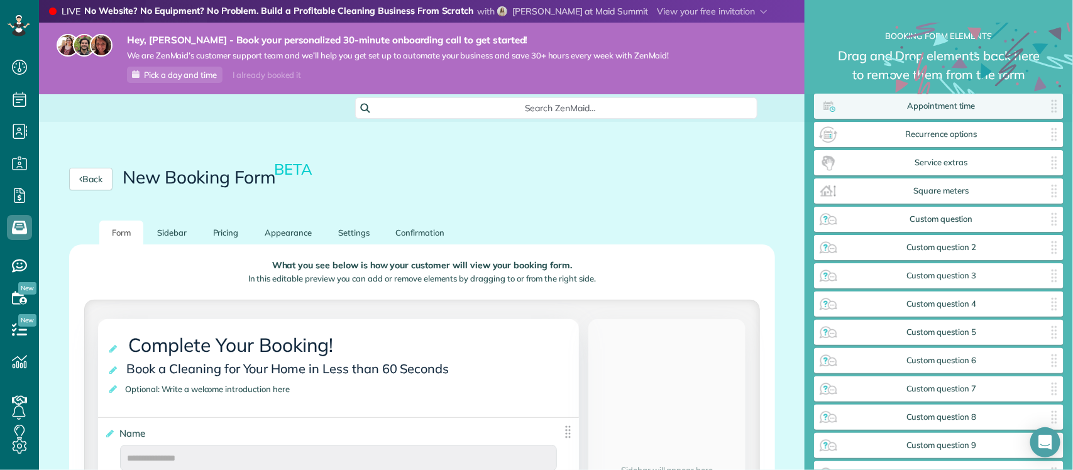
scroll to position [5, 1]
